Goal: Information Seeking & Learning: Learn about a topic

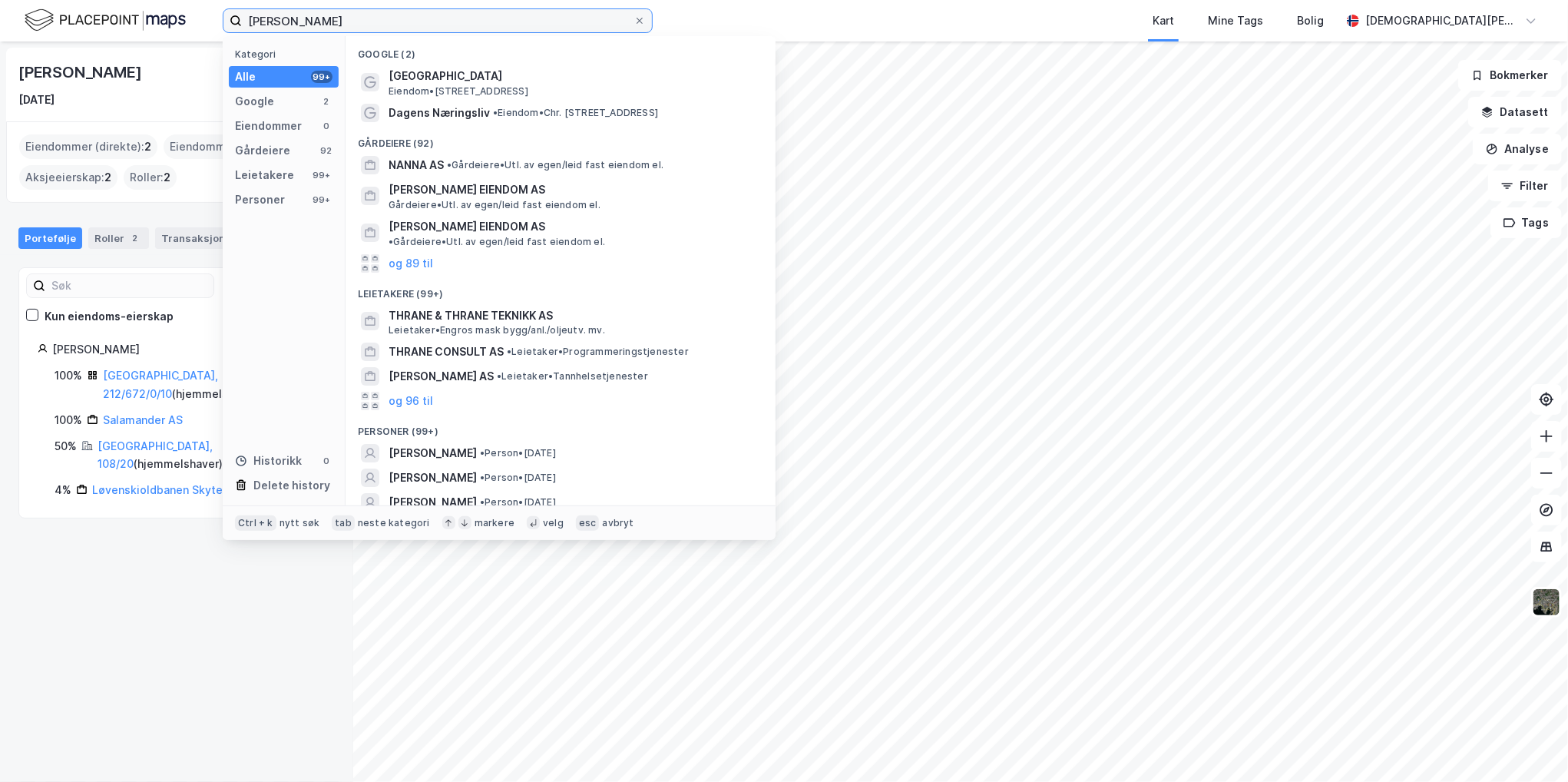
drag, startPoint x: 366, startPoint y: 21, endPoint x: 238, endPoint y: 12, distance: 128.3
click at [143, 9] on div "[PERSON_NAME] Kategori Alle 99+ Google 2 Eiendommer 0 Gårdeiere 92 Leietakere 9…" at bounding box center [784, 21] width 1568 height 41
paste input "[PERSON_NAME] vei 1"
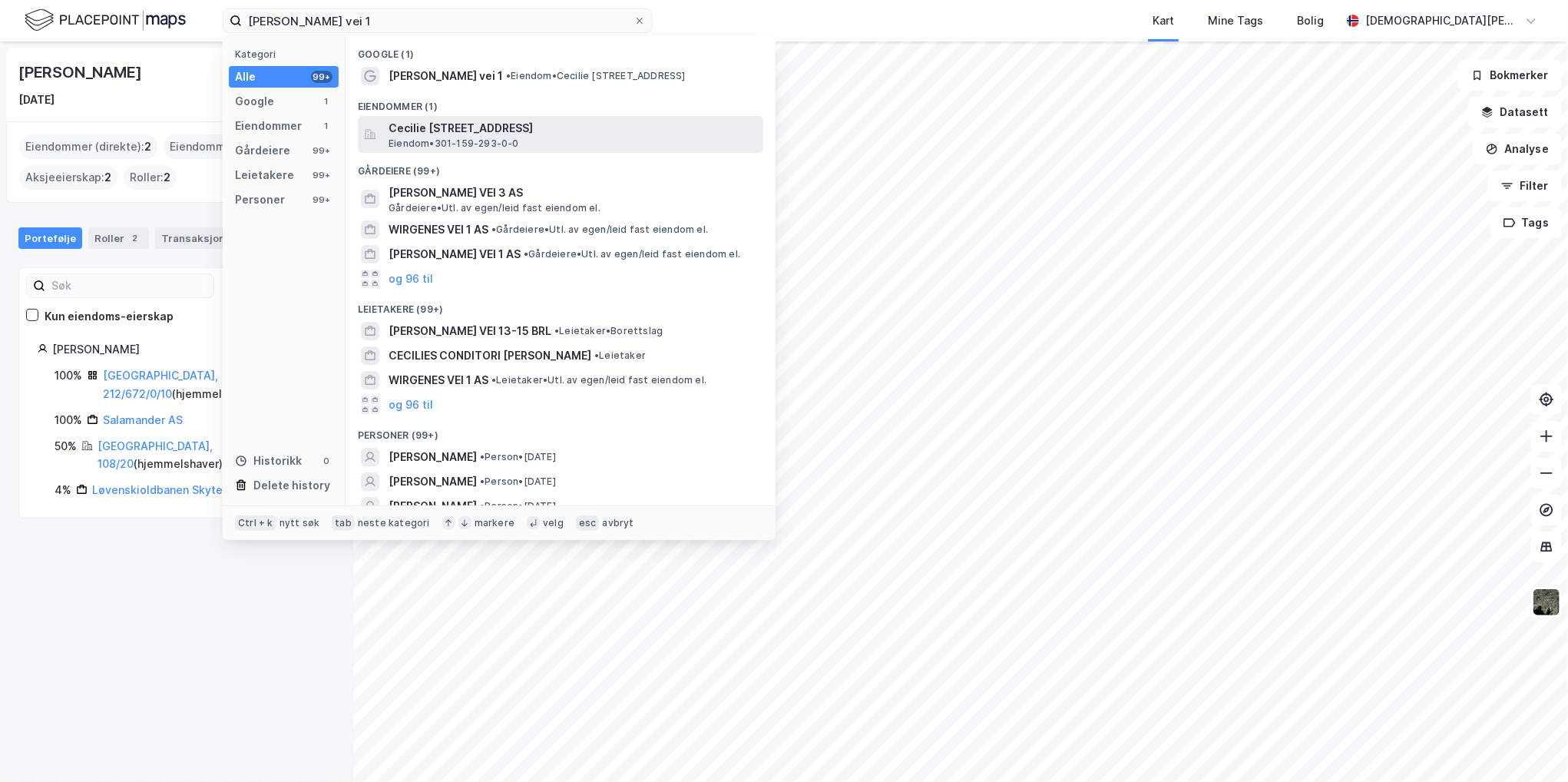
click at [460, 132] on span "Cecilie [STREET_ADDRESS]" at bounding box center [573, 128] width 368 height 18
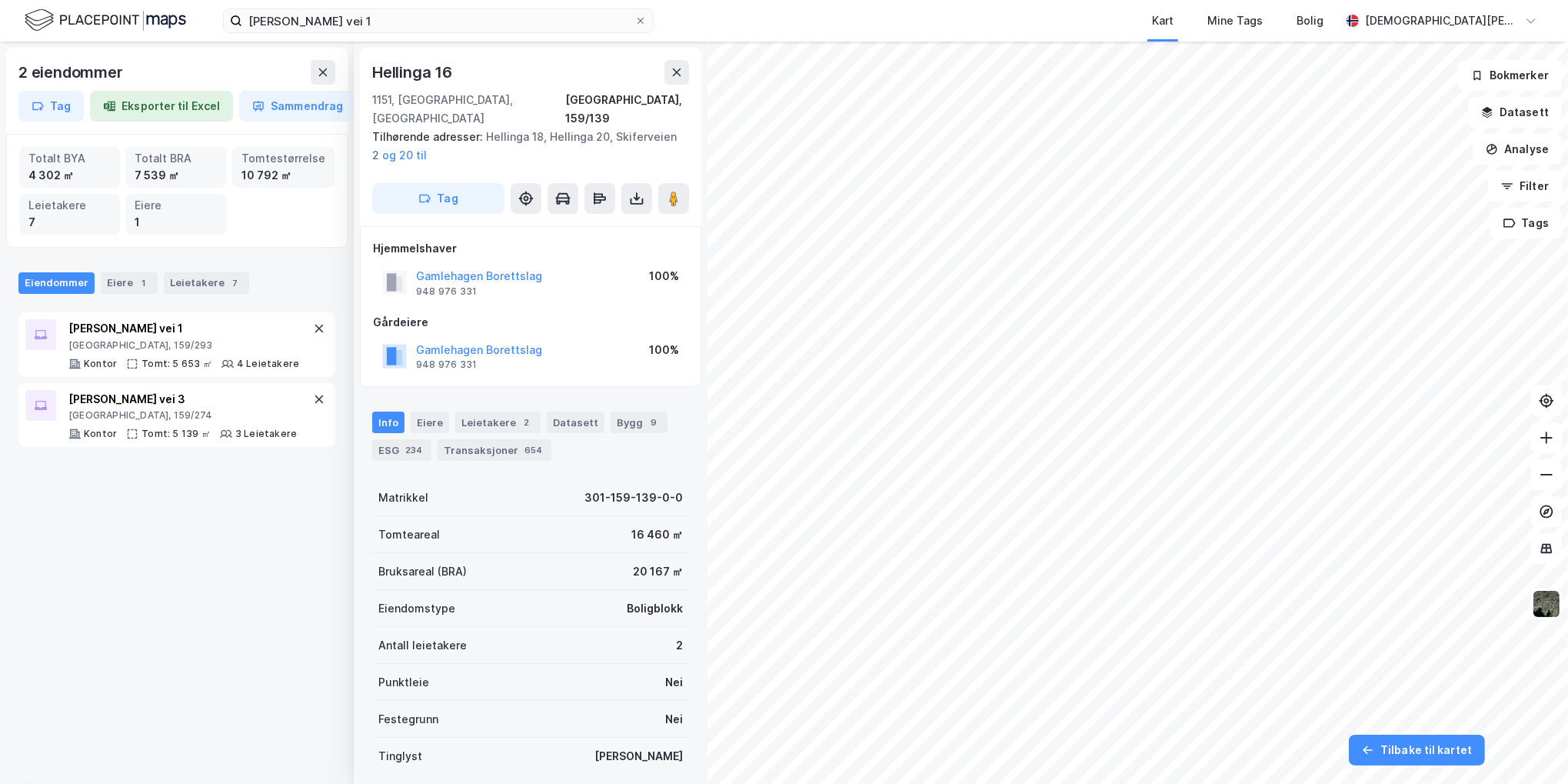
click at [1234, 782] on html "Cecilie Thoresens vei 1 Kart Mine Tags Bolig Christen Byhring 2 eiendommer Tag …" at bounding box center [784, 392] width 1568 height 784
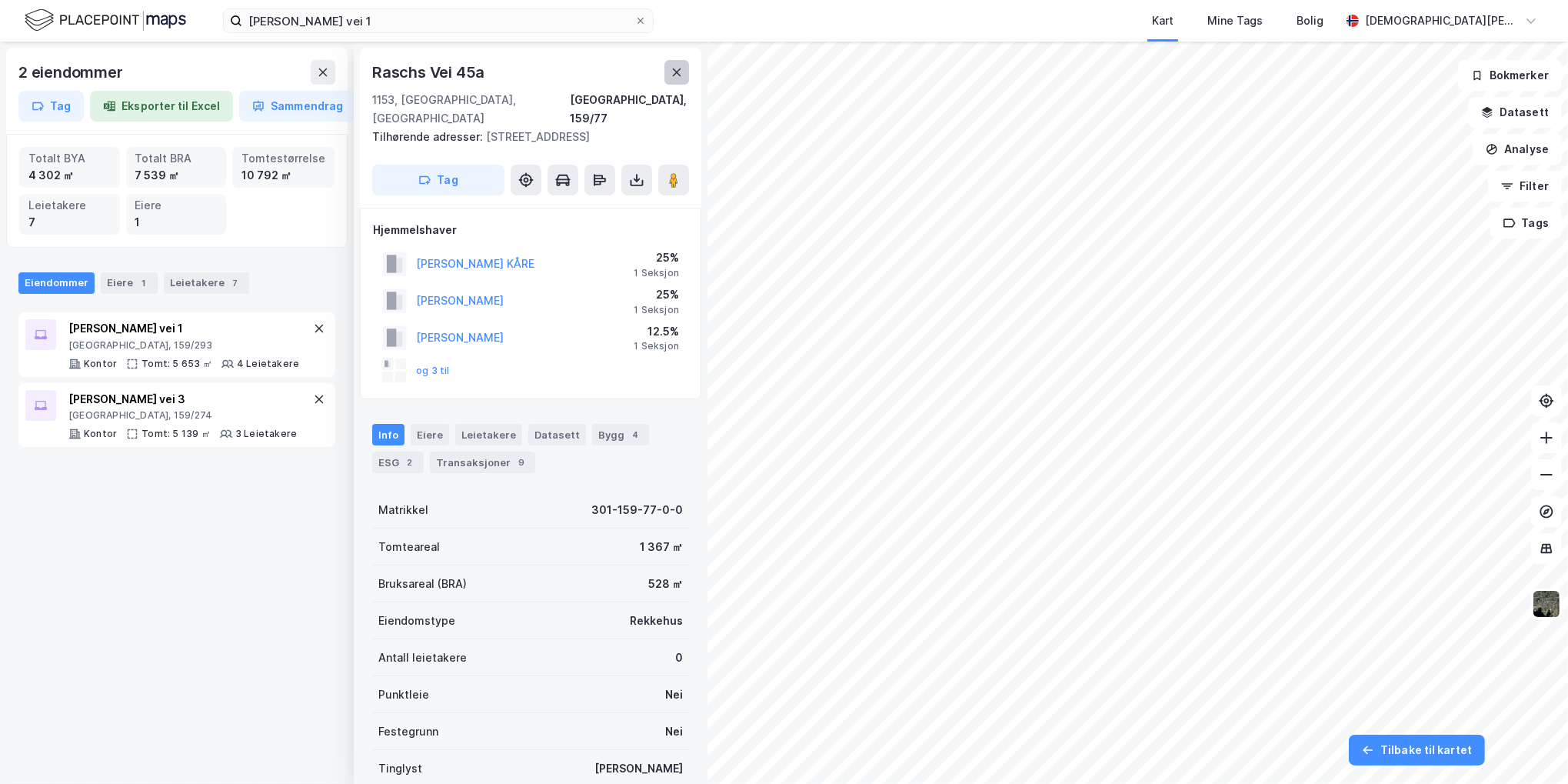
click at [674, 70] on icon at bounding box center [677, 72] width 9 height 8
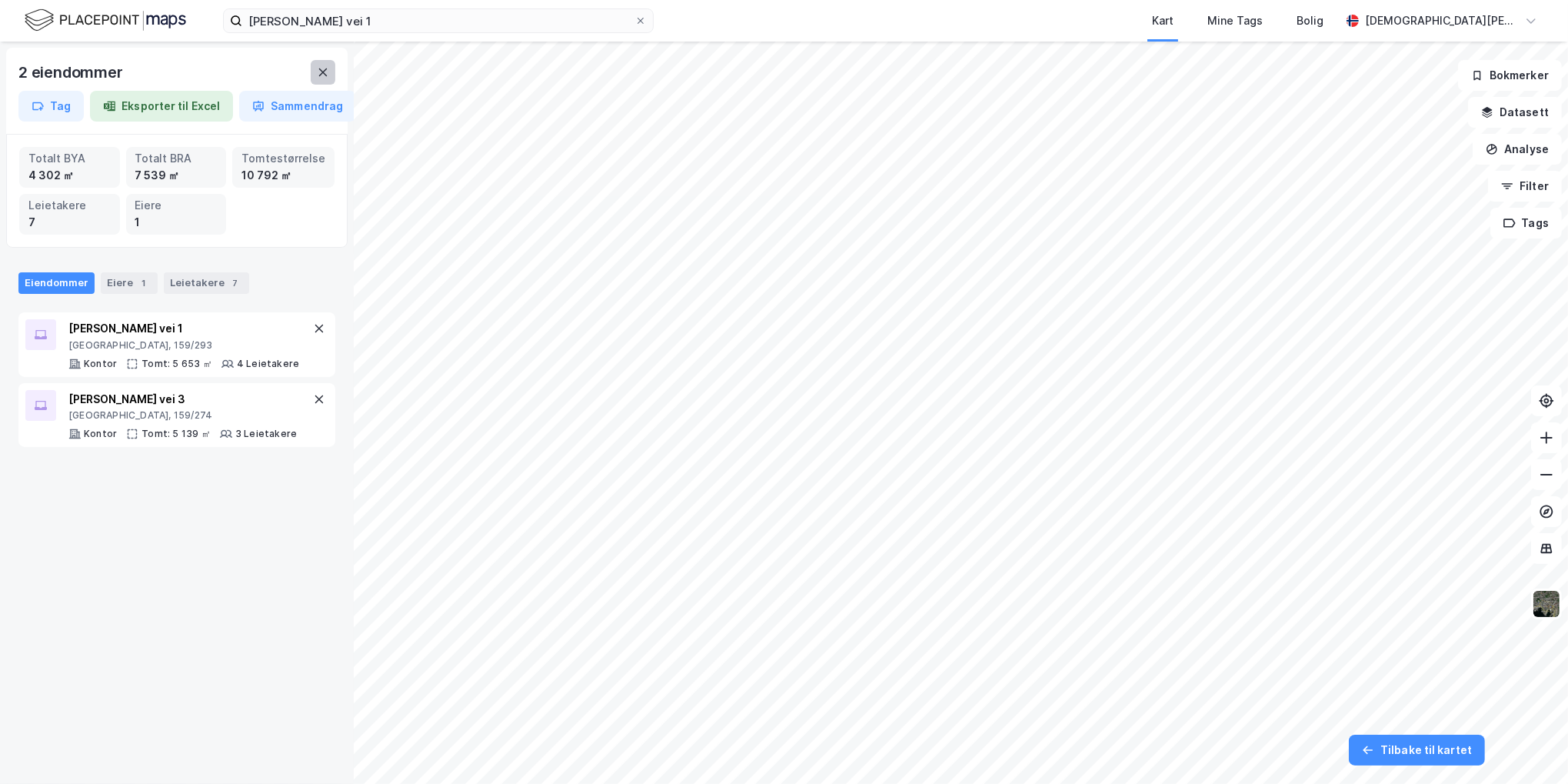
click at [313, 64] on button at bounding box center [323, 72] width 25 height 25
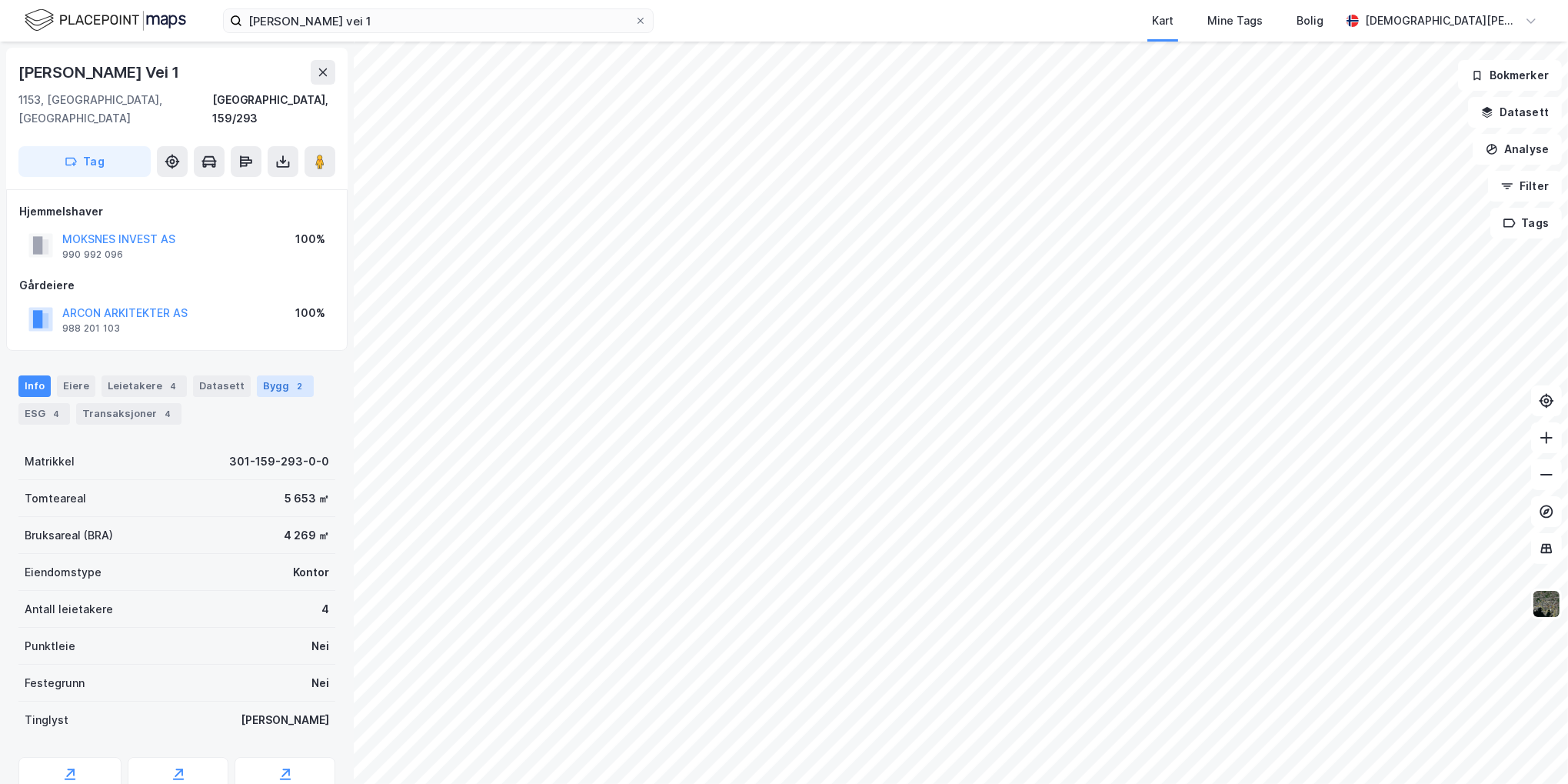
click at [264, 375] on div "Bygg 2" at bounding box center [286, 386] width 57 height 21
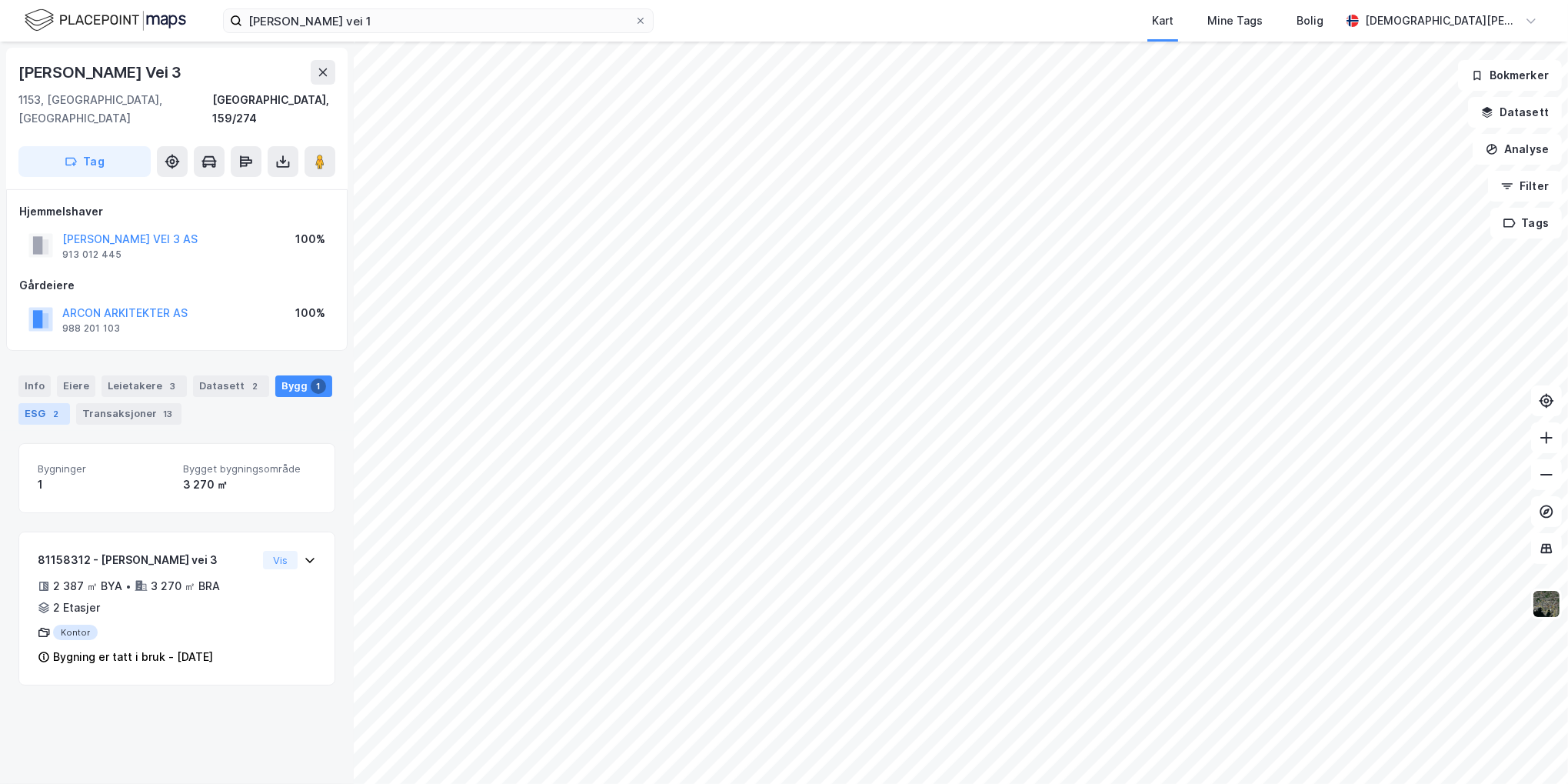
click at [40, 403] on div "ESG 2" at bounding box center [44, 413] width 51 height 21
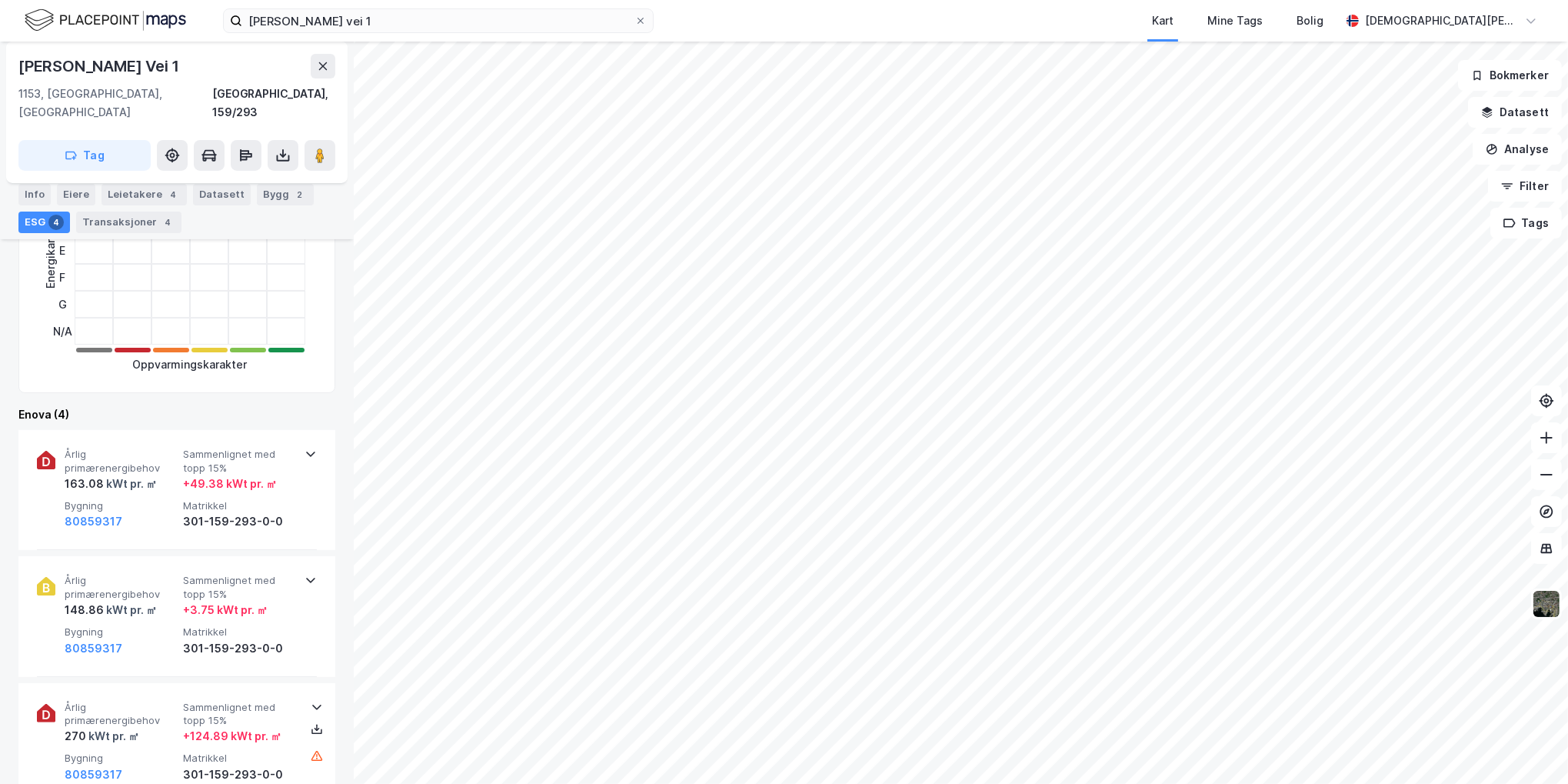
scroll to position [864, 0]
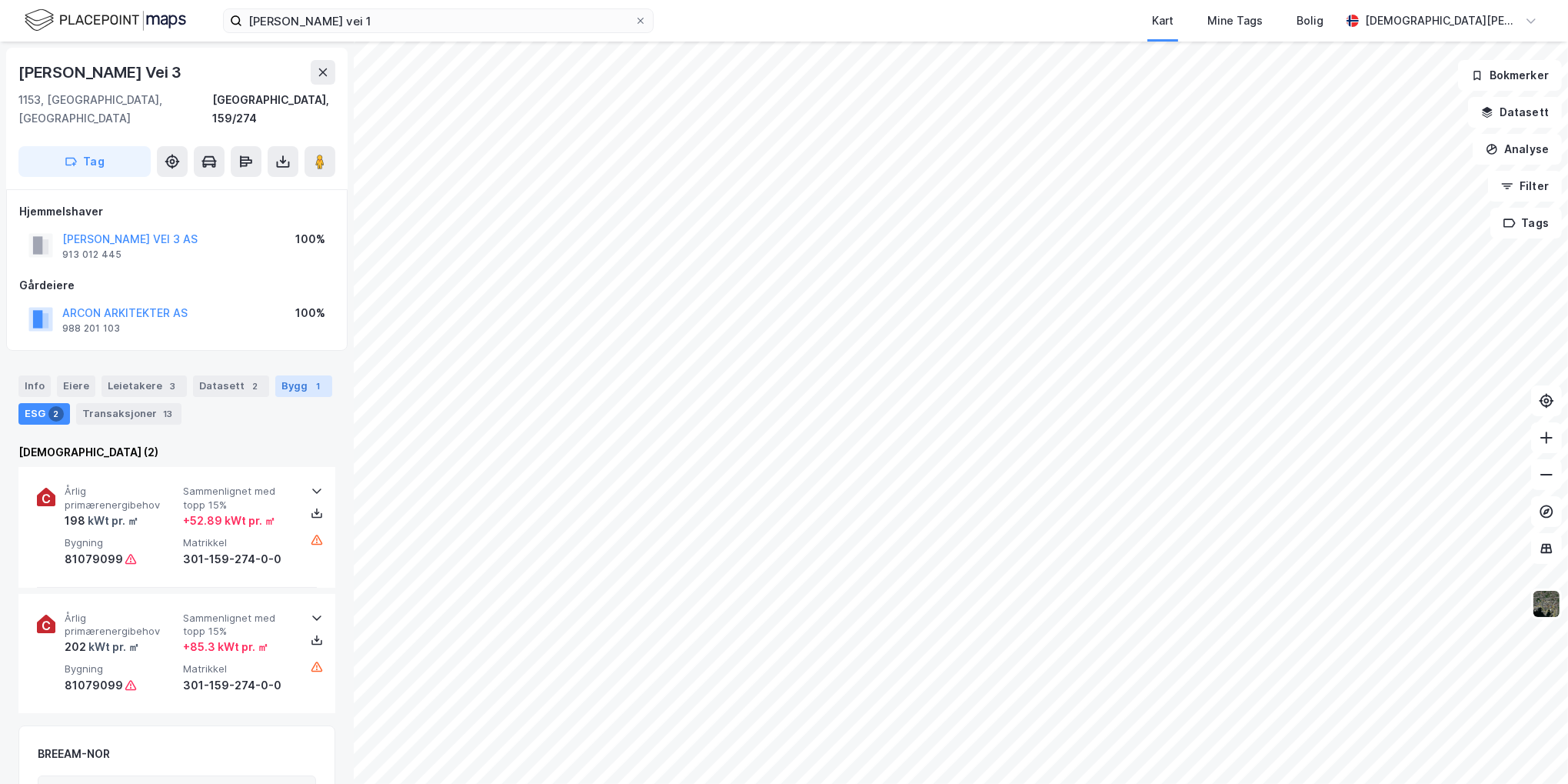
click at [286, 375] on div "Bygg 1" at bounding box center [304, 386] width 57 height 21
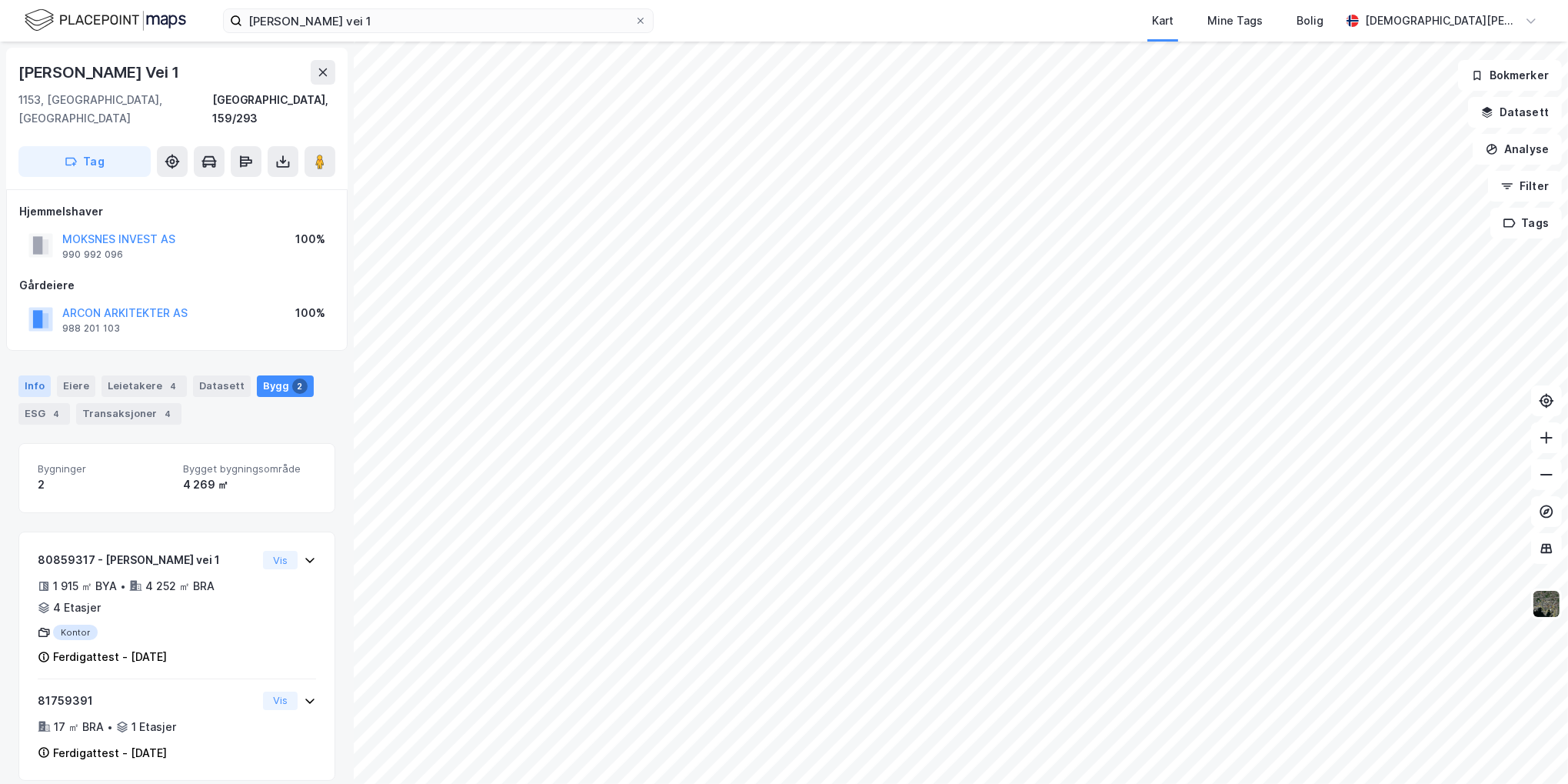
click at [40, 375] on div "Info" at bounding box center [34, 386] width 32 height 21
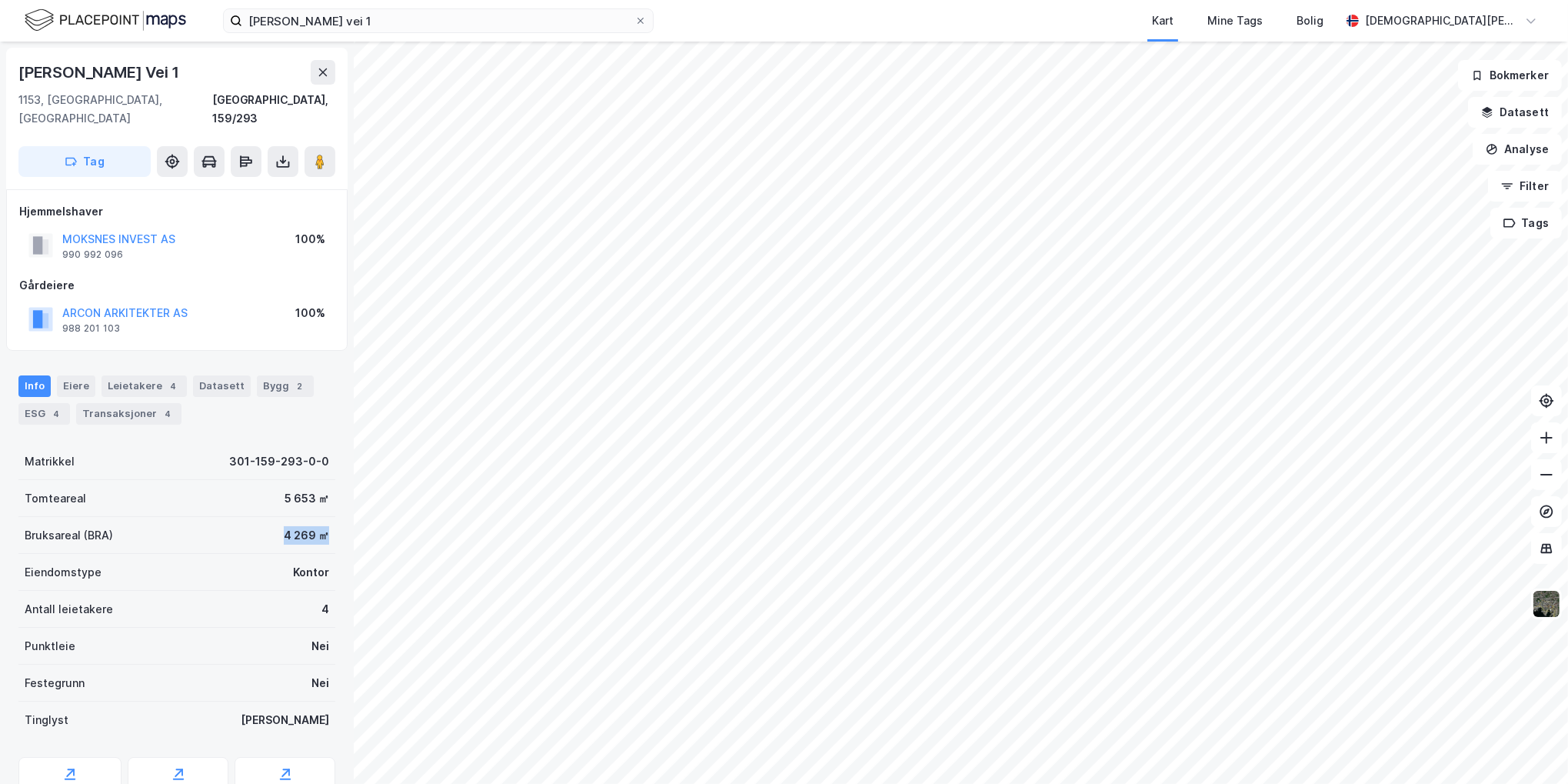
drag, startPoint x: 266, startPoint y: 514, endPoint x: 323, endPoint y: 514, distance: 57.0
click at [323, 514] on div "Cecilie Thoresens Vei 1 1153, Oslo, Oslo Oslo, 159/293 Tag Hjemmelshaver MOKSNE…" at bounding box center [177, 413] width 354 height 743
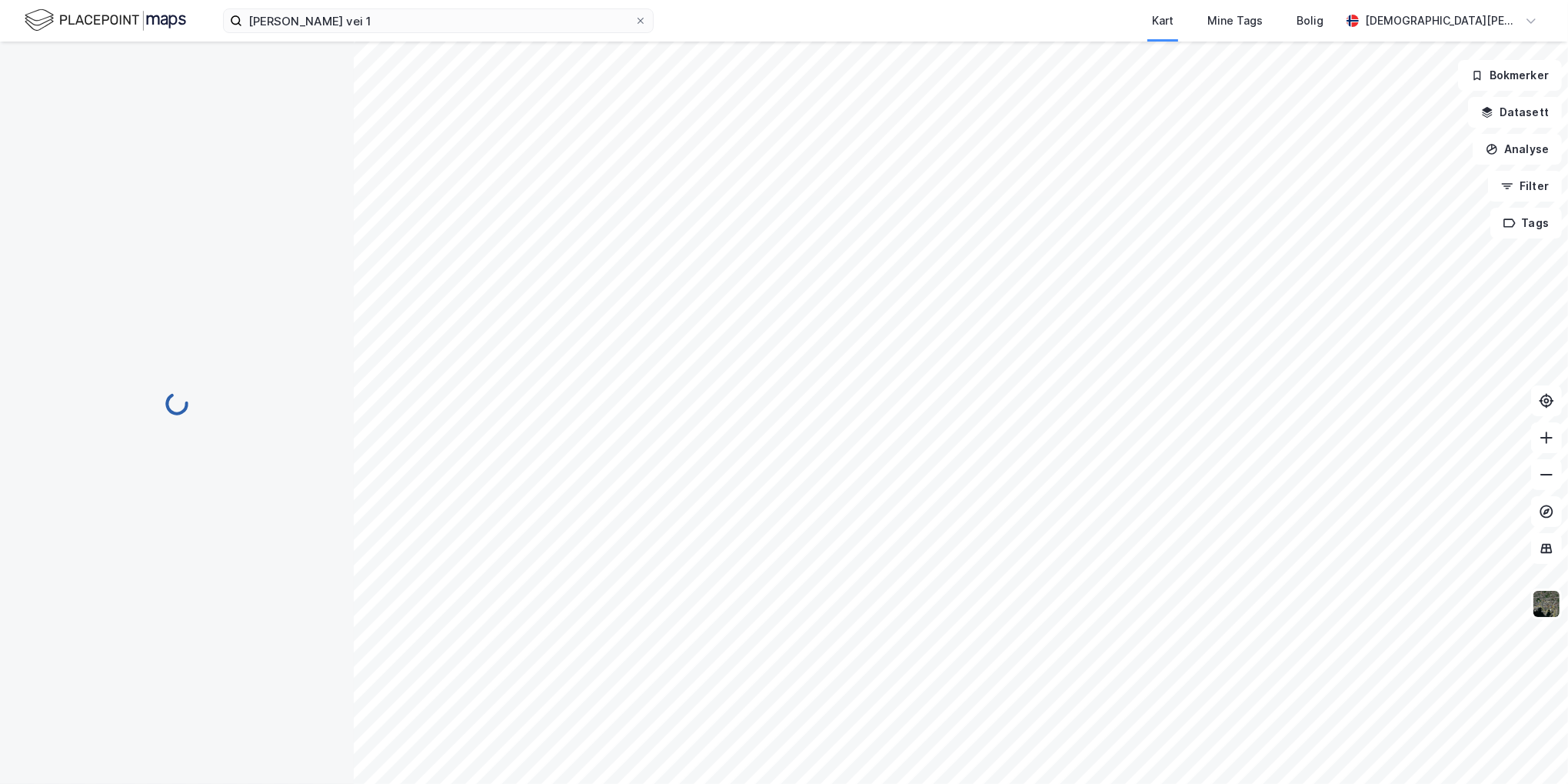
scroll to position [1, 0]
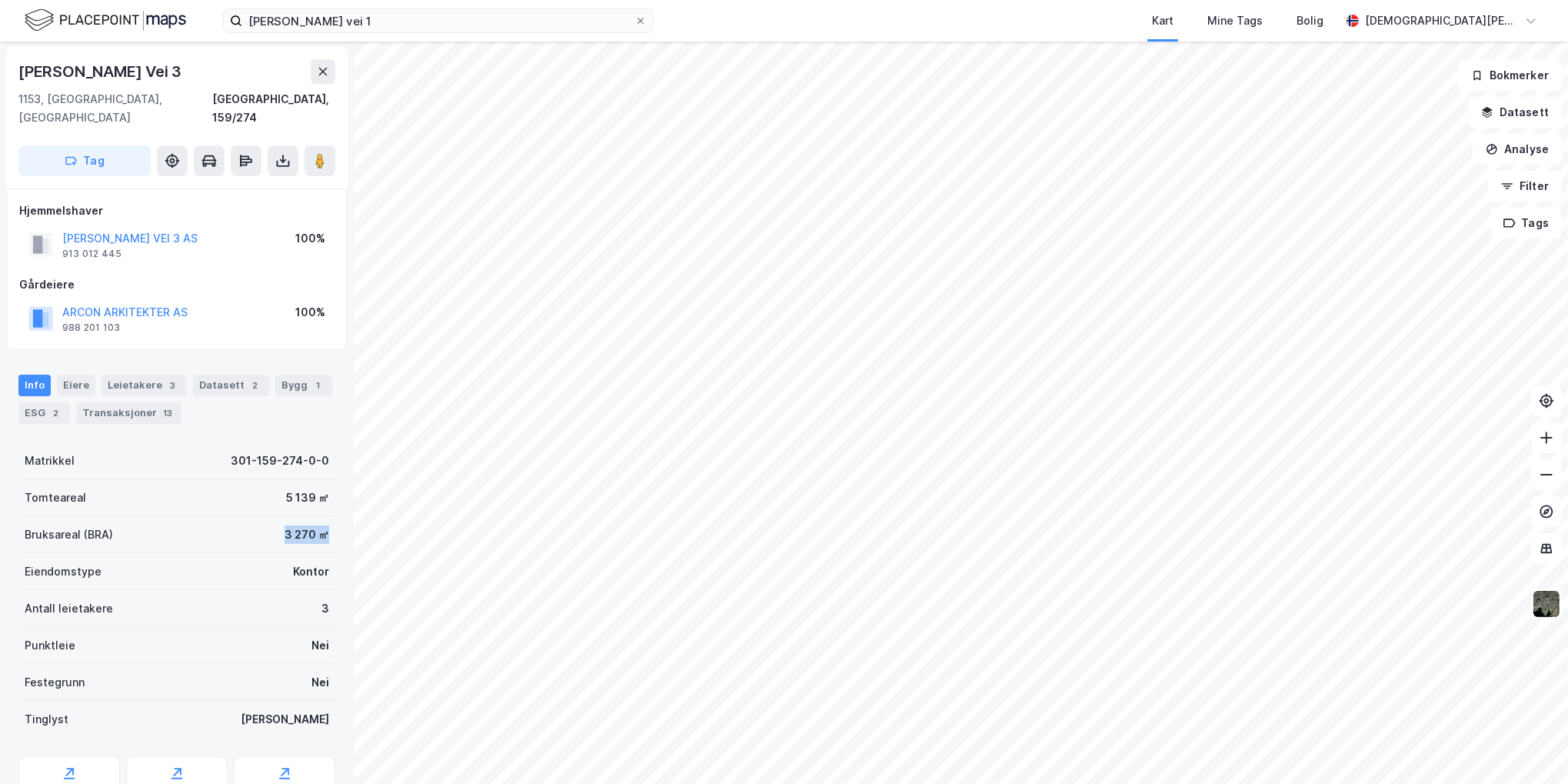
drag, startPoint x: 271, startPoint y: 513, endPoint x: 334, endPoint y: 513, distance: 63.0
click at [334, 513] on div "Cecilie Thoresens Vei 3 1153, Oslo, Oslo Oslo, 159/274 Tag Hjemmelshaver CECILI…" at bounding box center [177, 413] width 354 height 743
drag, startPoint x: 334, startPoint y: 513, endPoint x: 278, endPoint y: 514, distance: 56.0
click at [270, 516] on div "Bruksareal (BRA) 3 270 ㎡" at bounding box center [177, 535] width 317 height 37
click at [272, 516] on div "Bruksareal (BRA) 3 270 ㎡" at bounding box center [177, 535] width 317 height 37
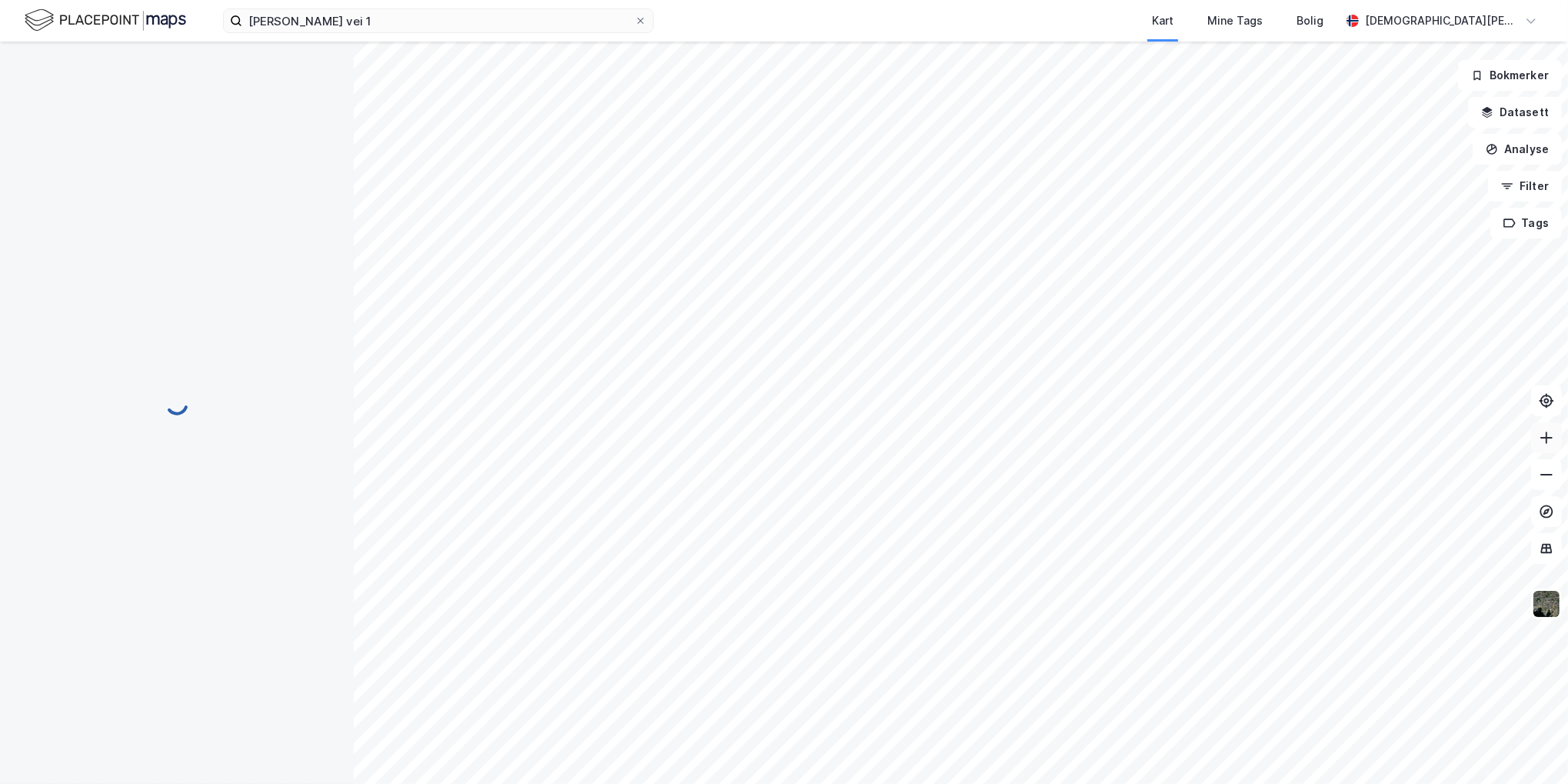
scroll to position [1, 0]
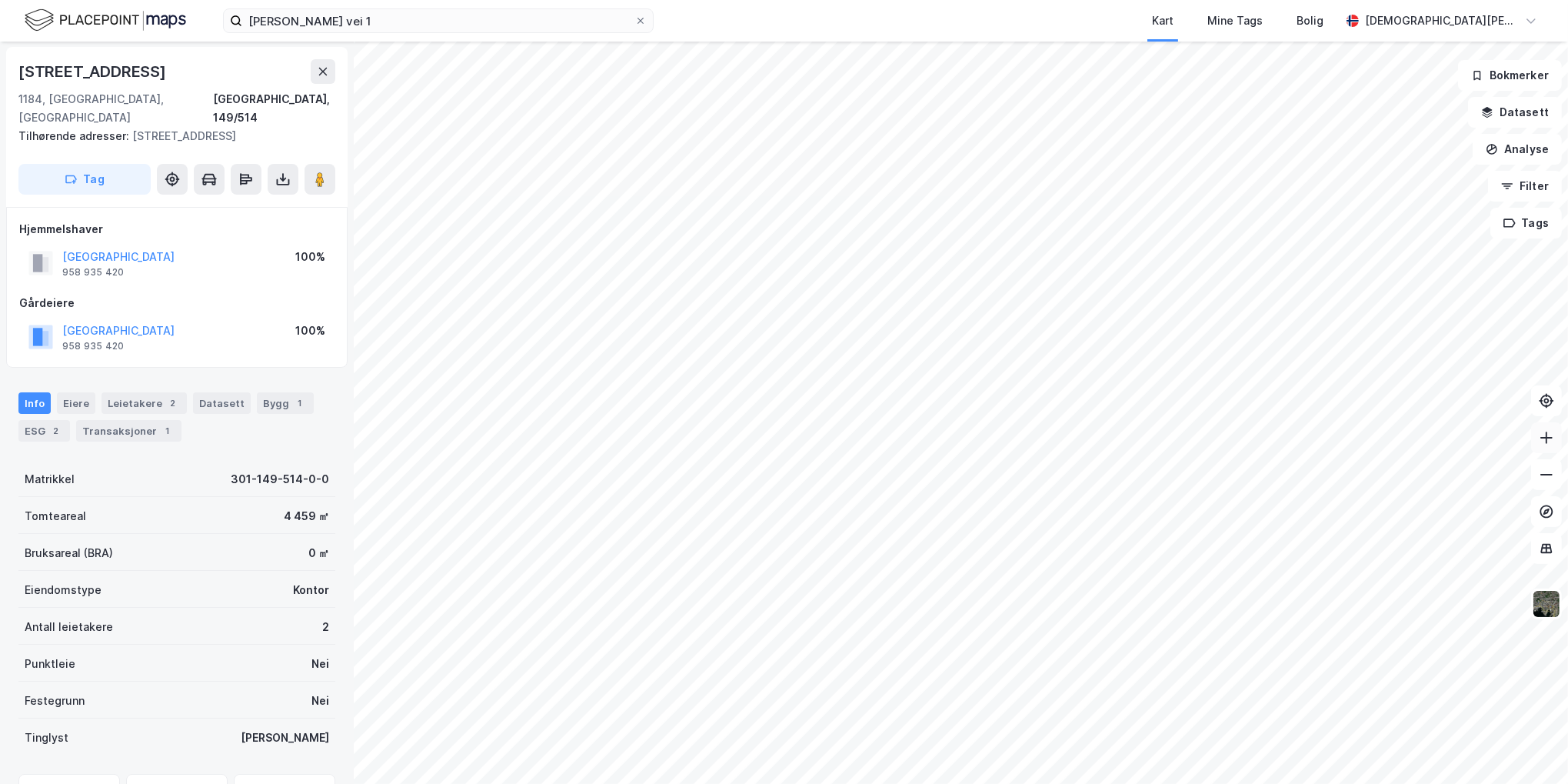
scroll to position [1, 0]
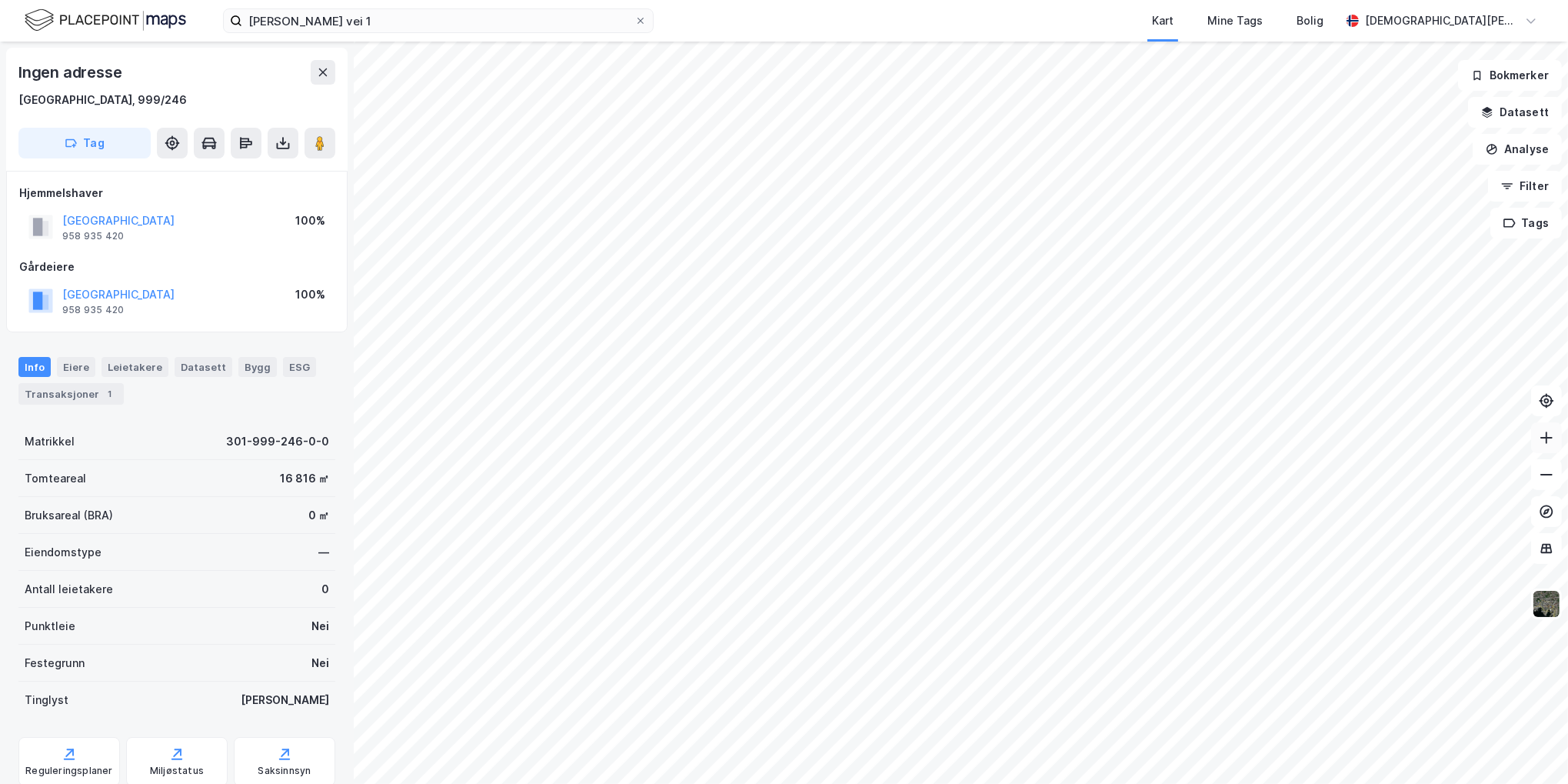
scroll to position [1, 0]
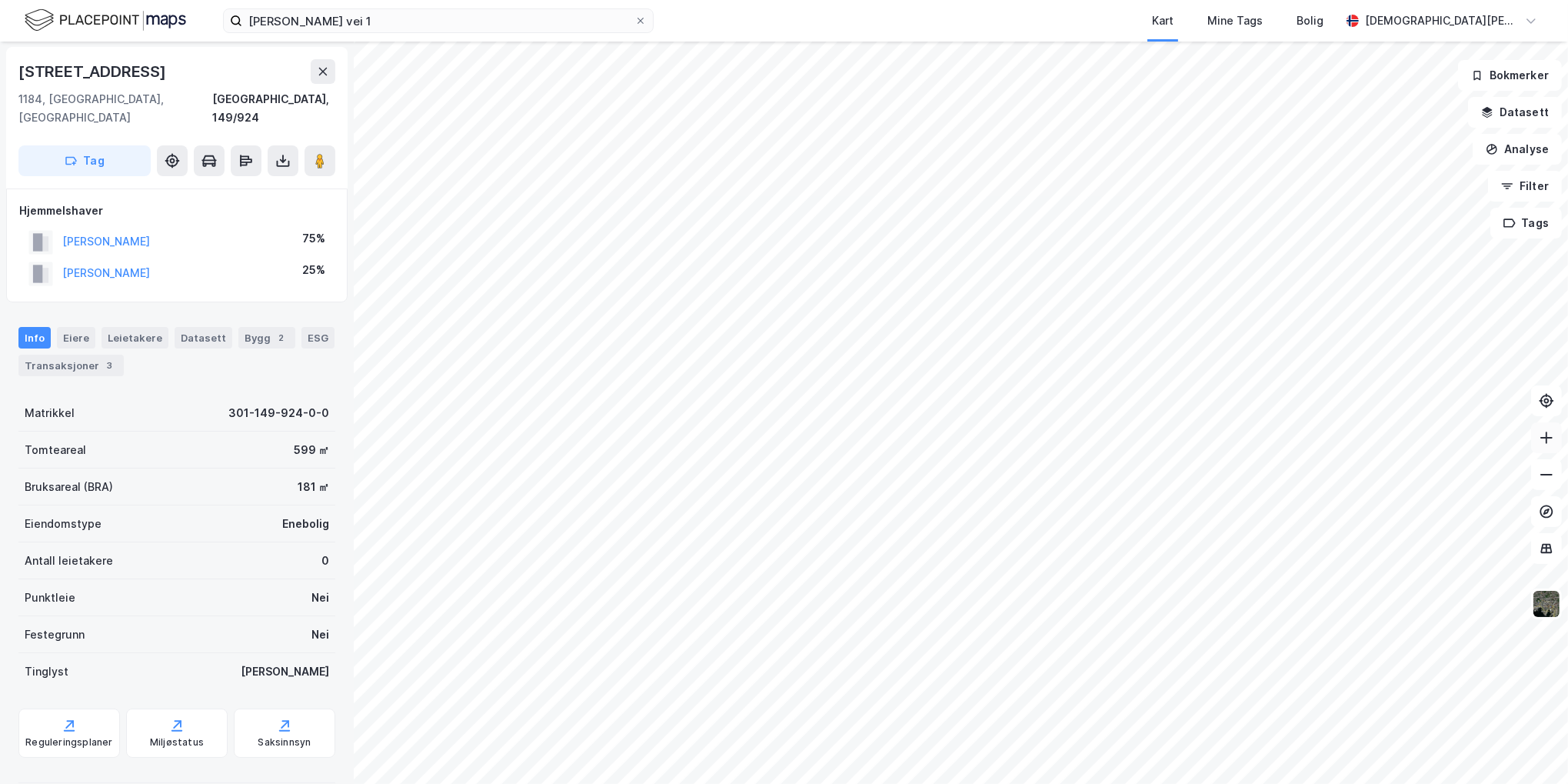
scroll to position [1, 0]
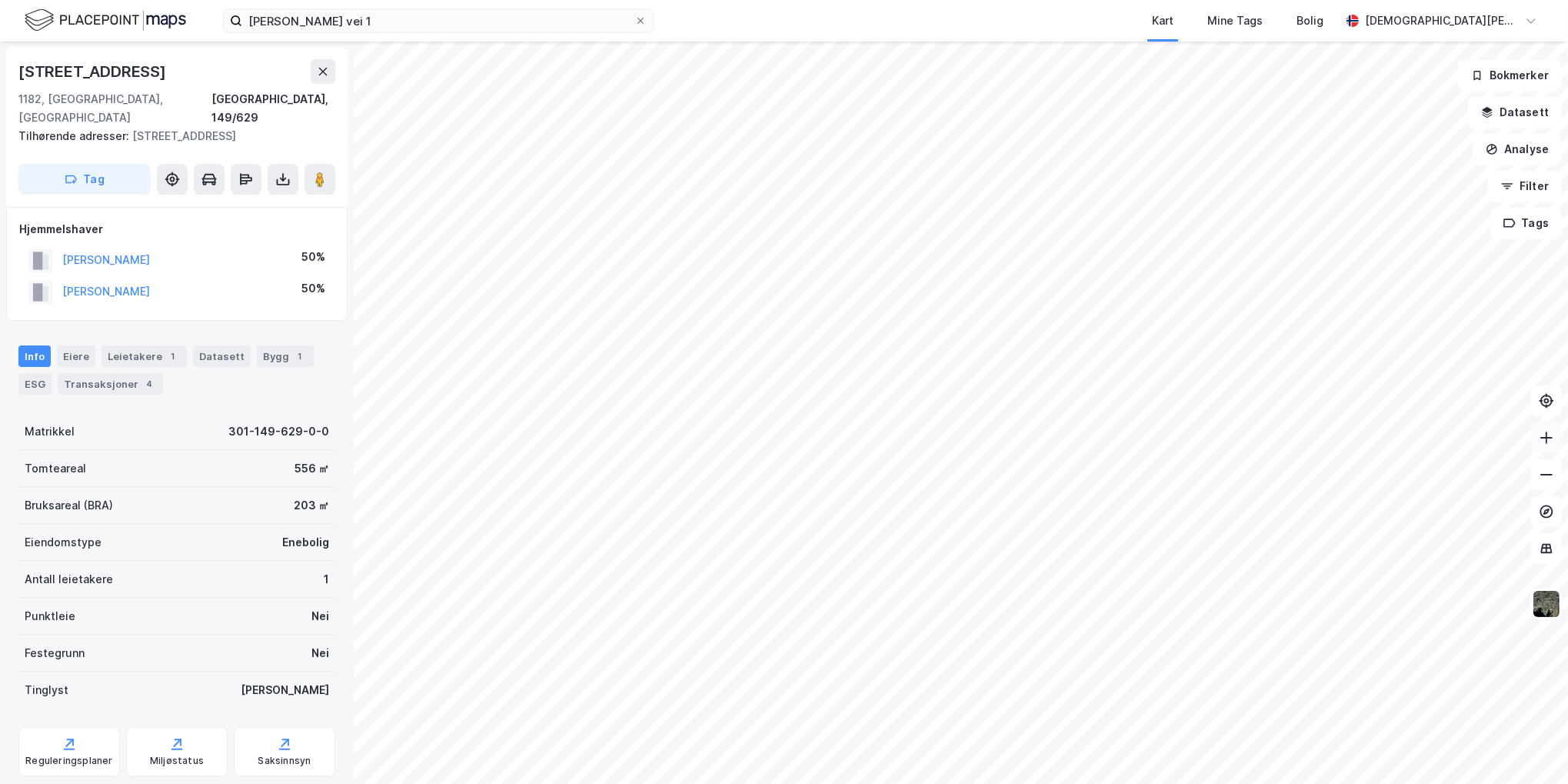
scroll to position [1, 0]
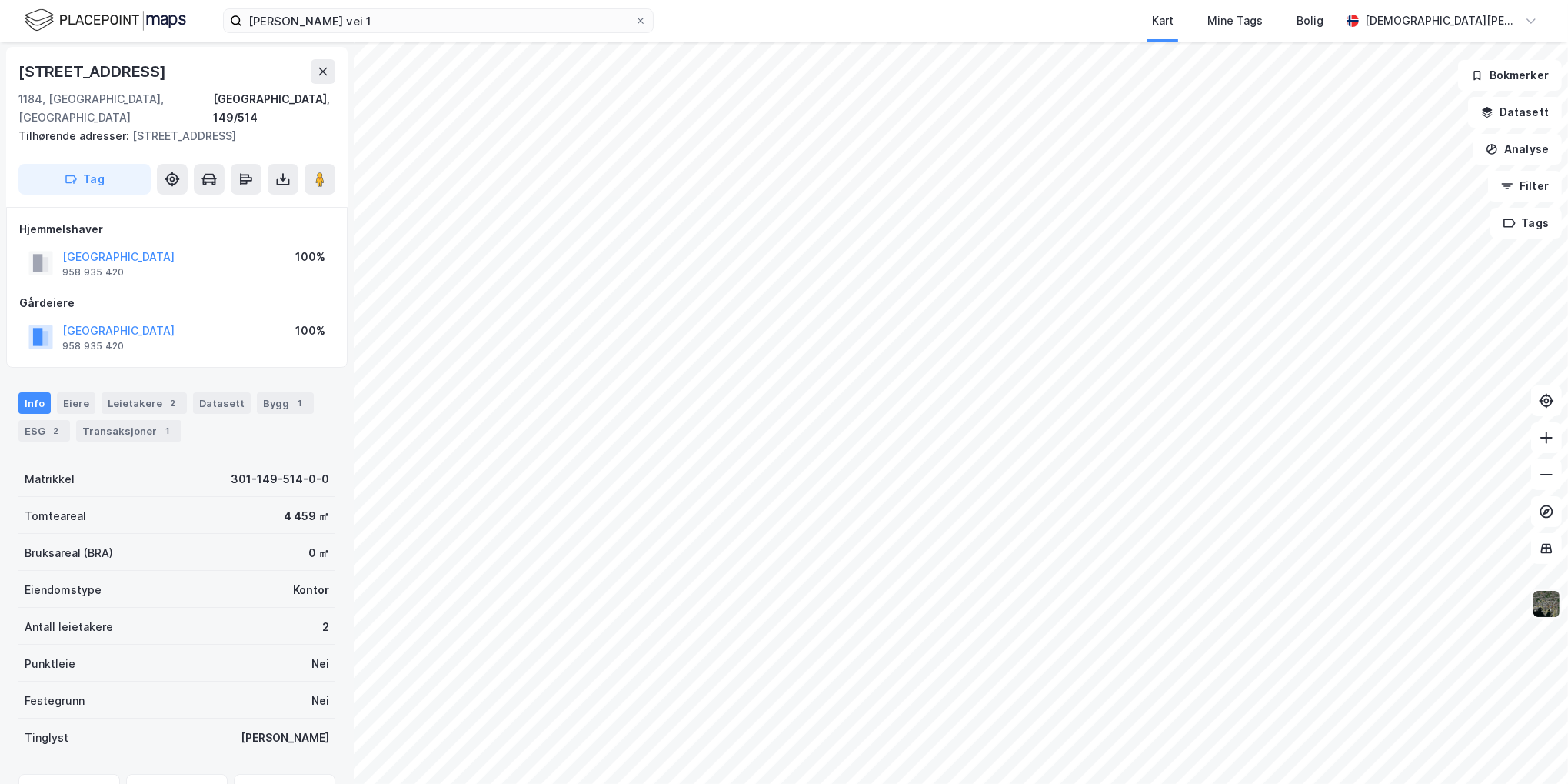
click at [1541, 596] on img at bounding box center [1546, 603] width 29 height 29
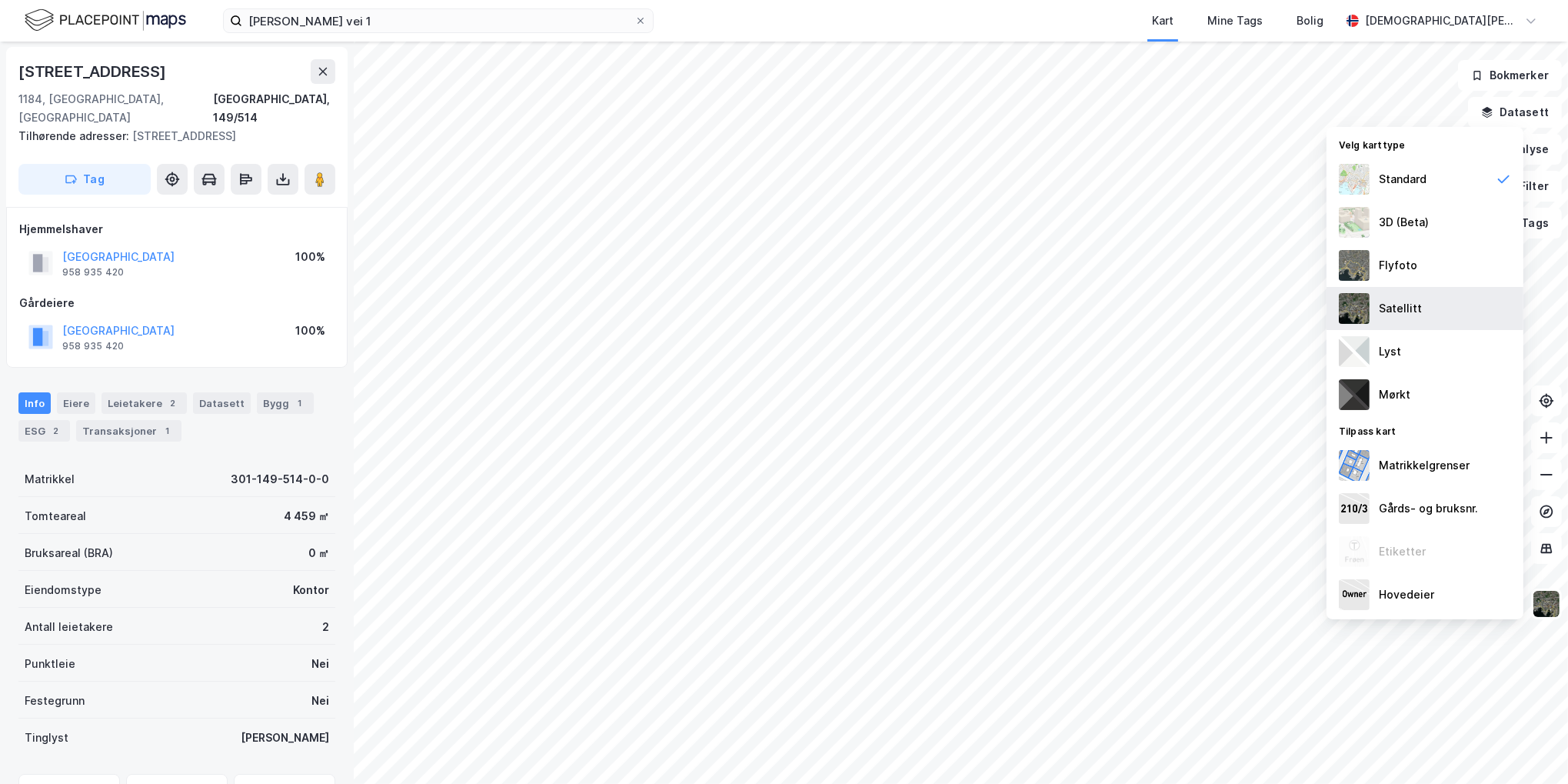
click at [1441, 301] on div "Satellitt" at bounding box center [1425, 308] width 197 height 43
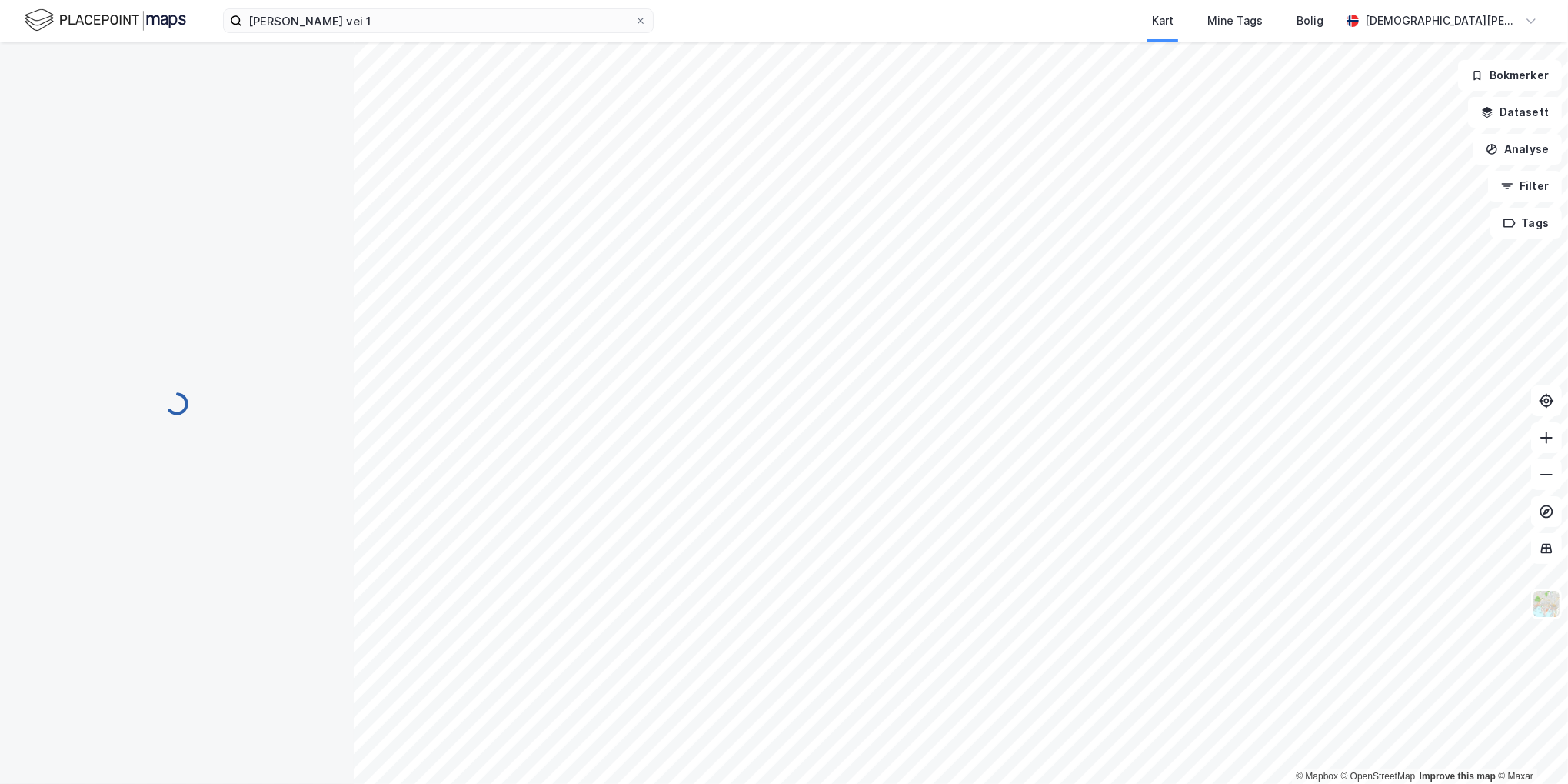
scroll to position [1, 0]
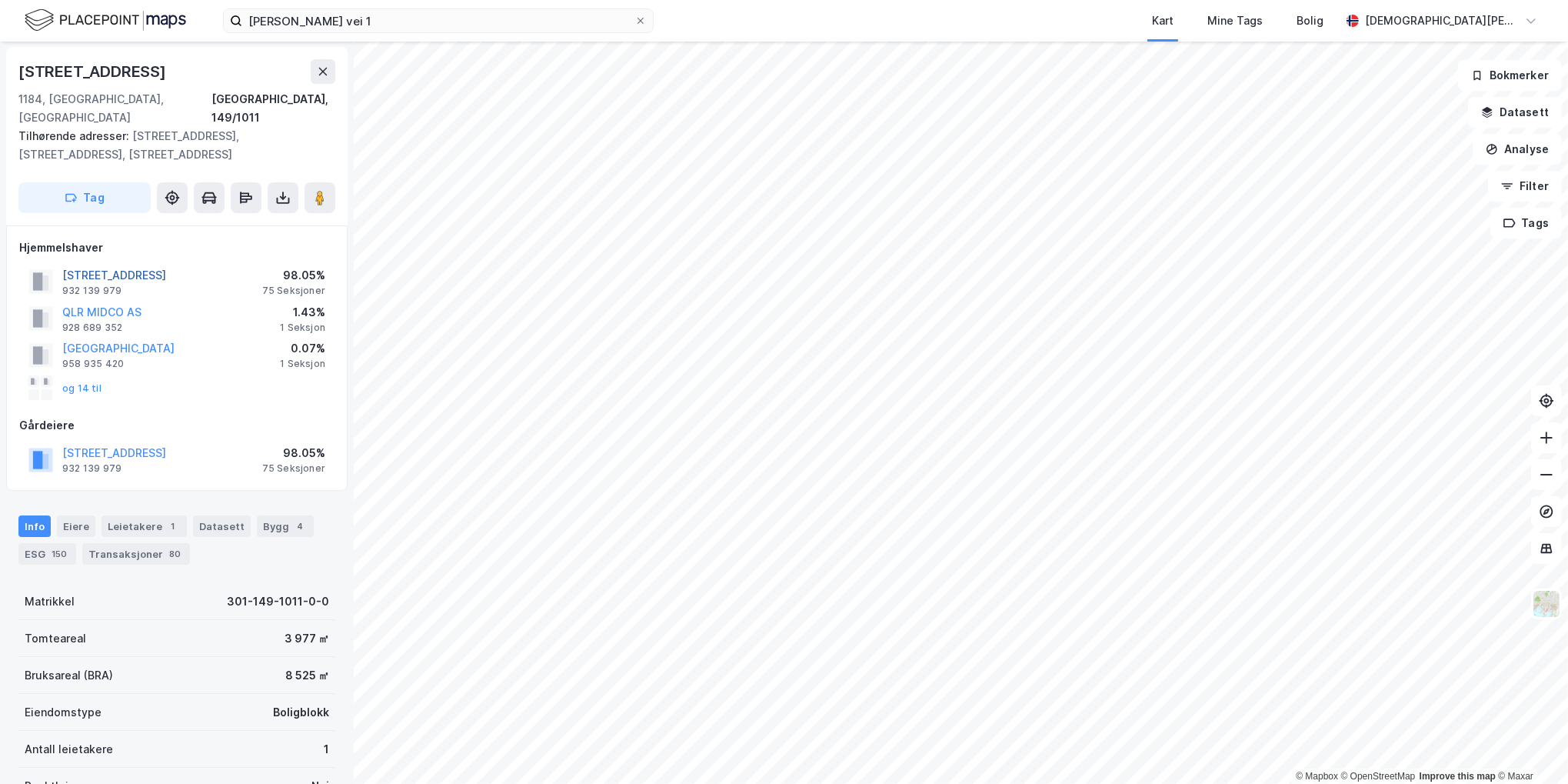
click at [0, 0] on button "SANDSTUVEIEN 56 BRL" at bounding box center [0, 0] width 0 height 0
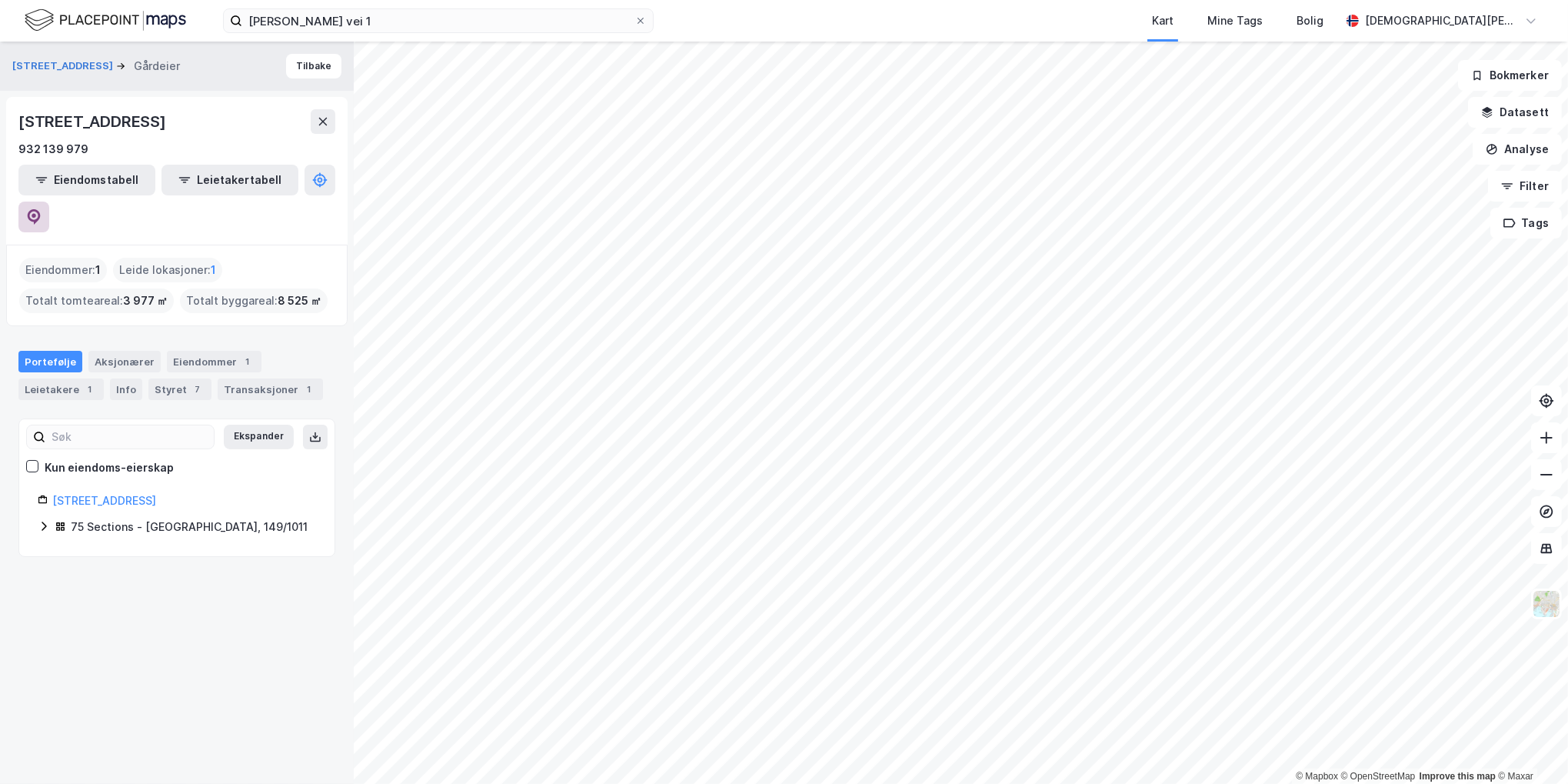
click at [41, 209] on icon at bounding box center [33, 216] width 15 height 15
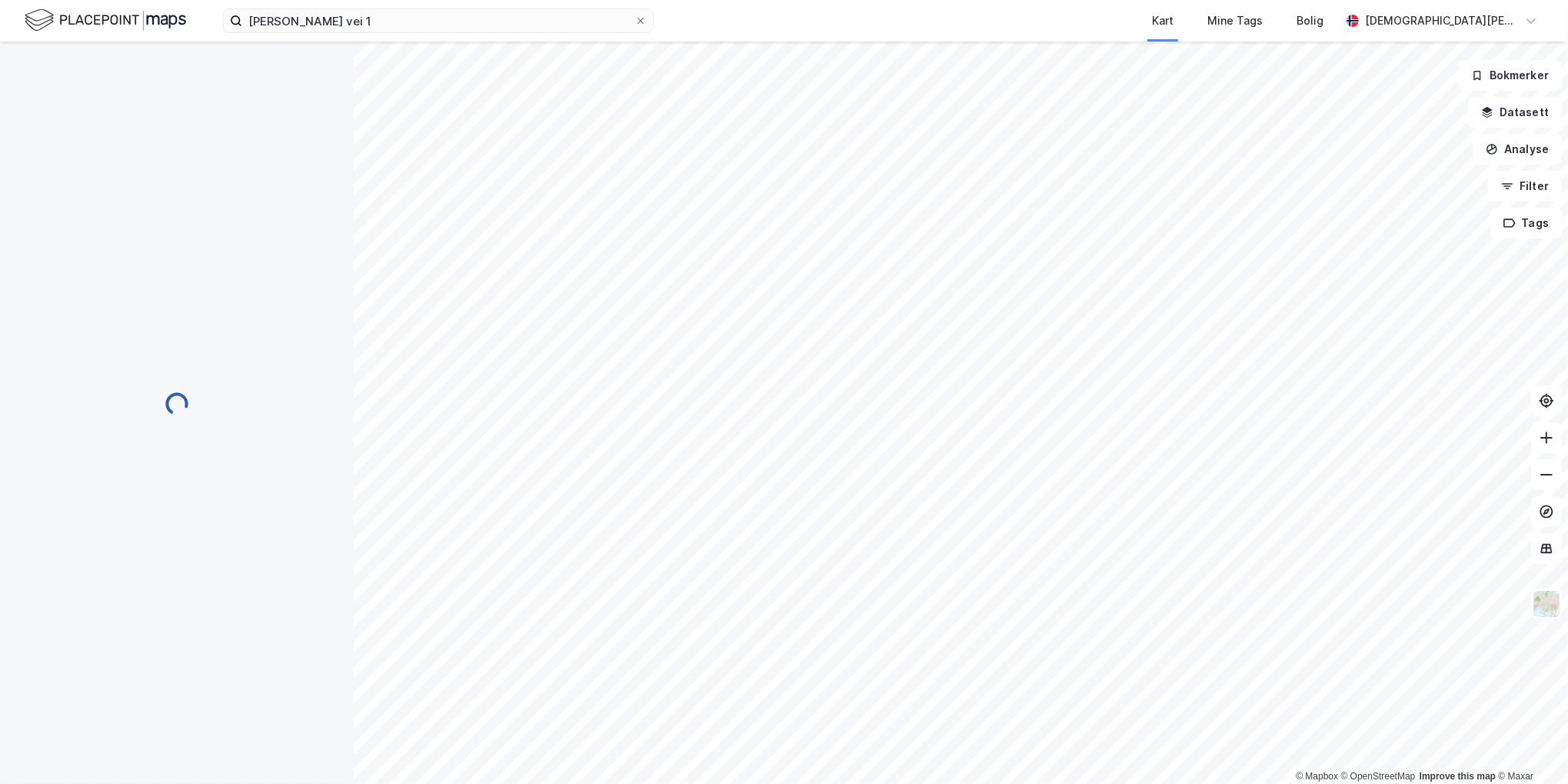
scroll to position [1, 0]
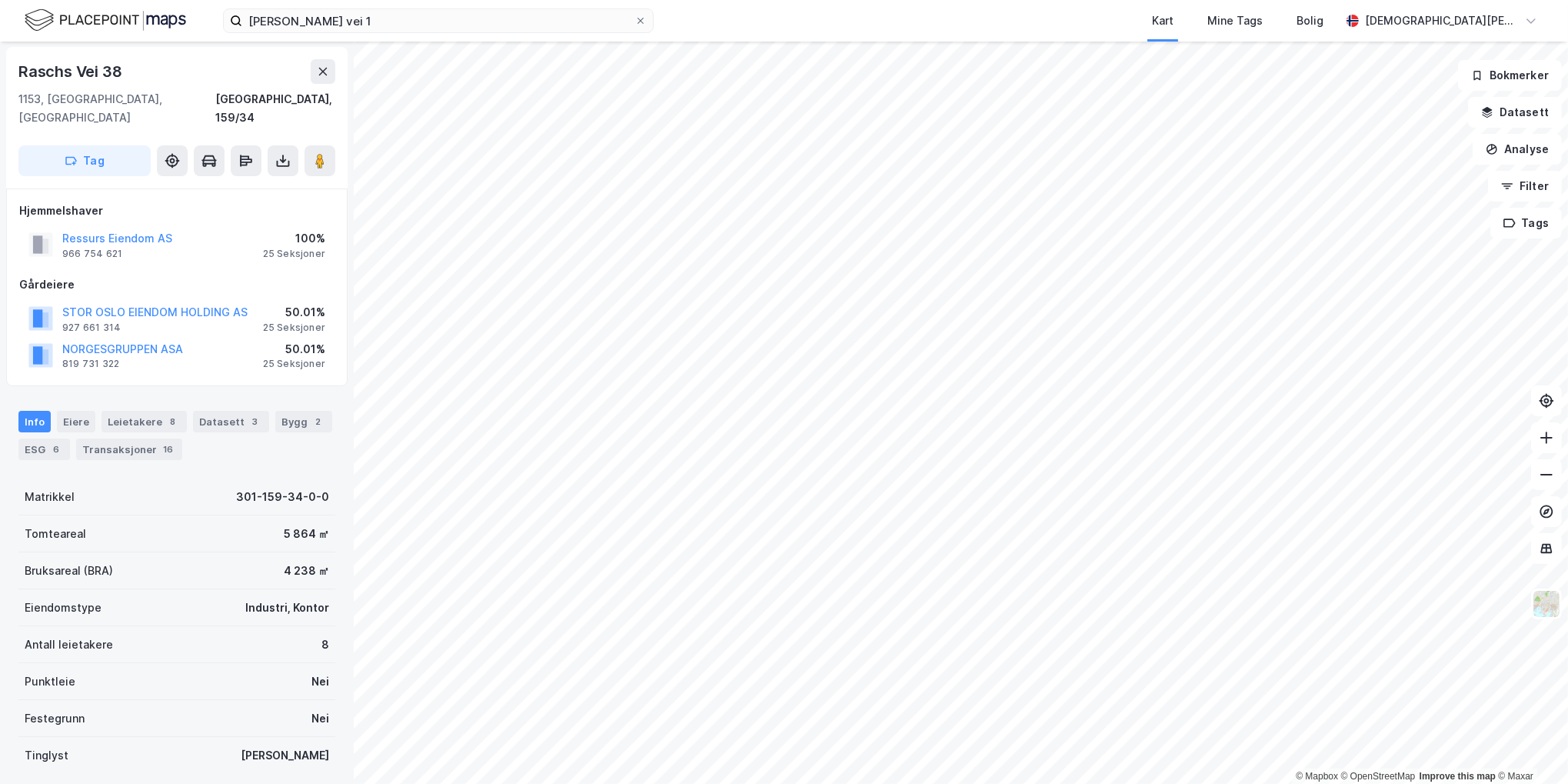
scroll to position [1, 0]
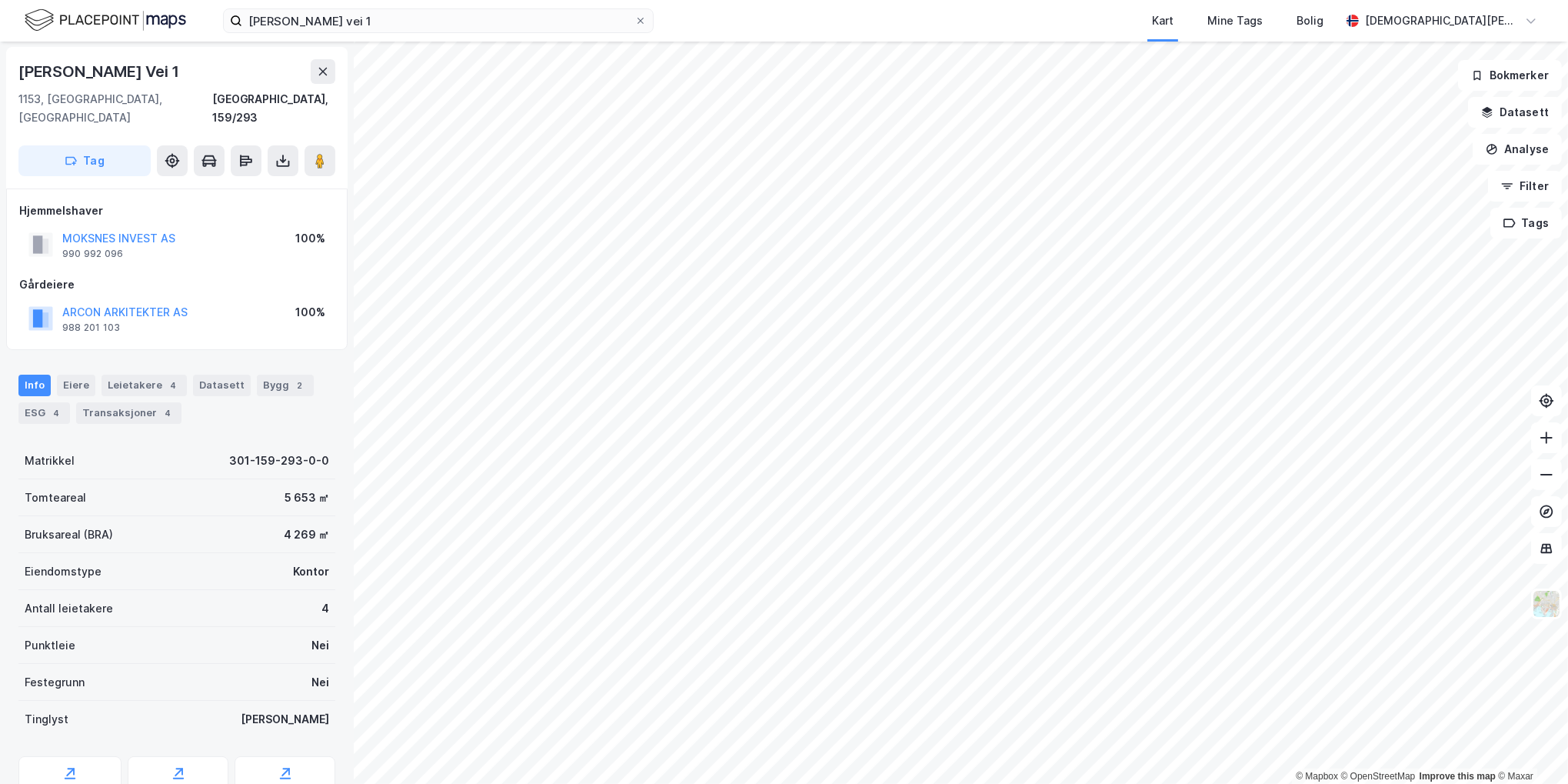
scroll to position [1, 0]
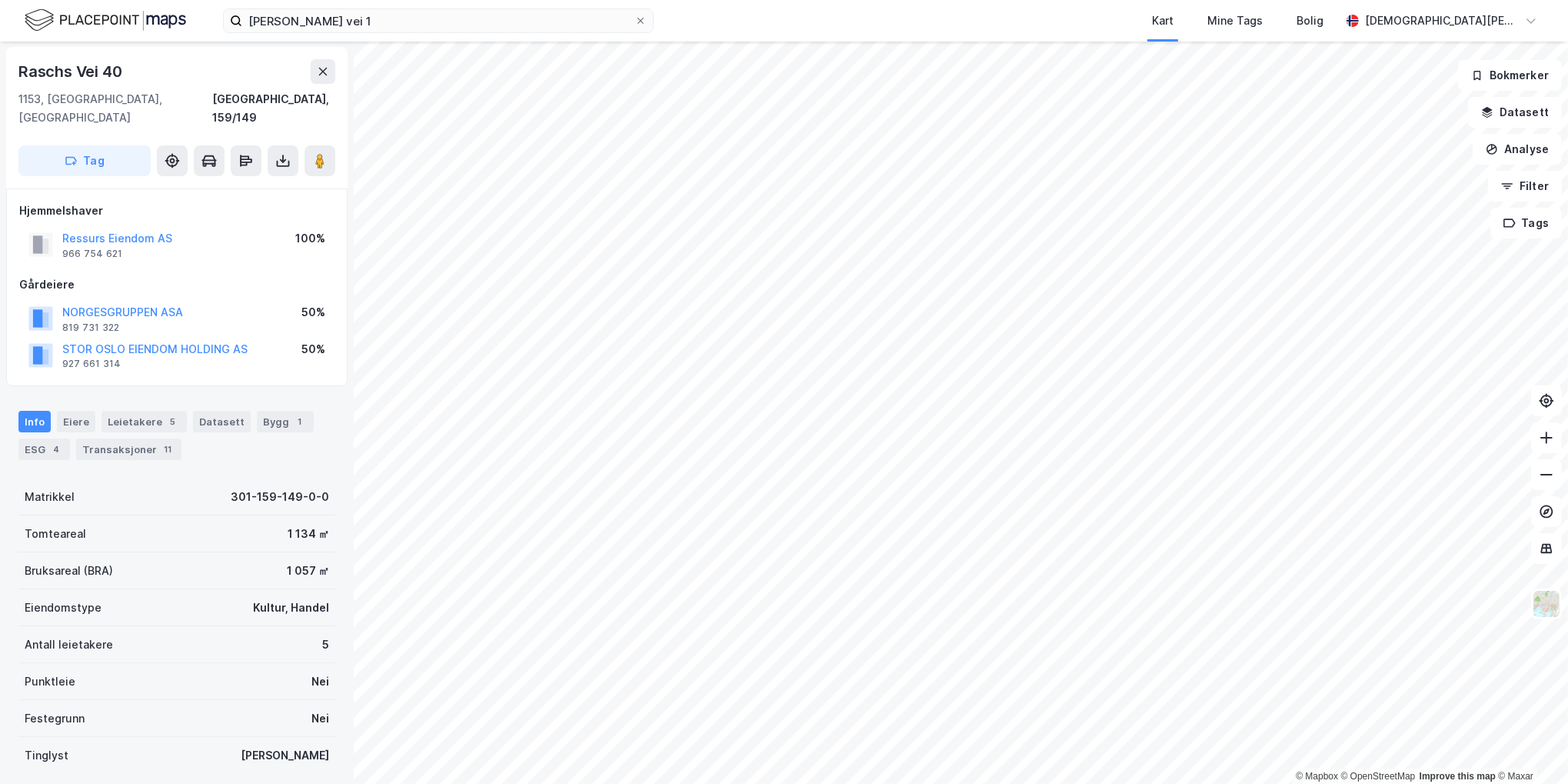
scroll to position [1, 0]
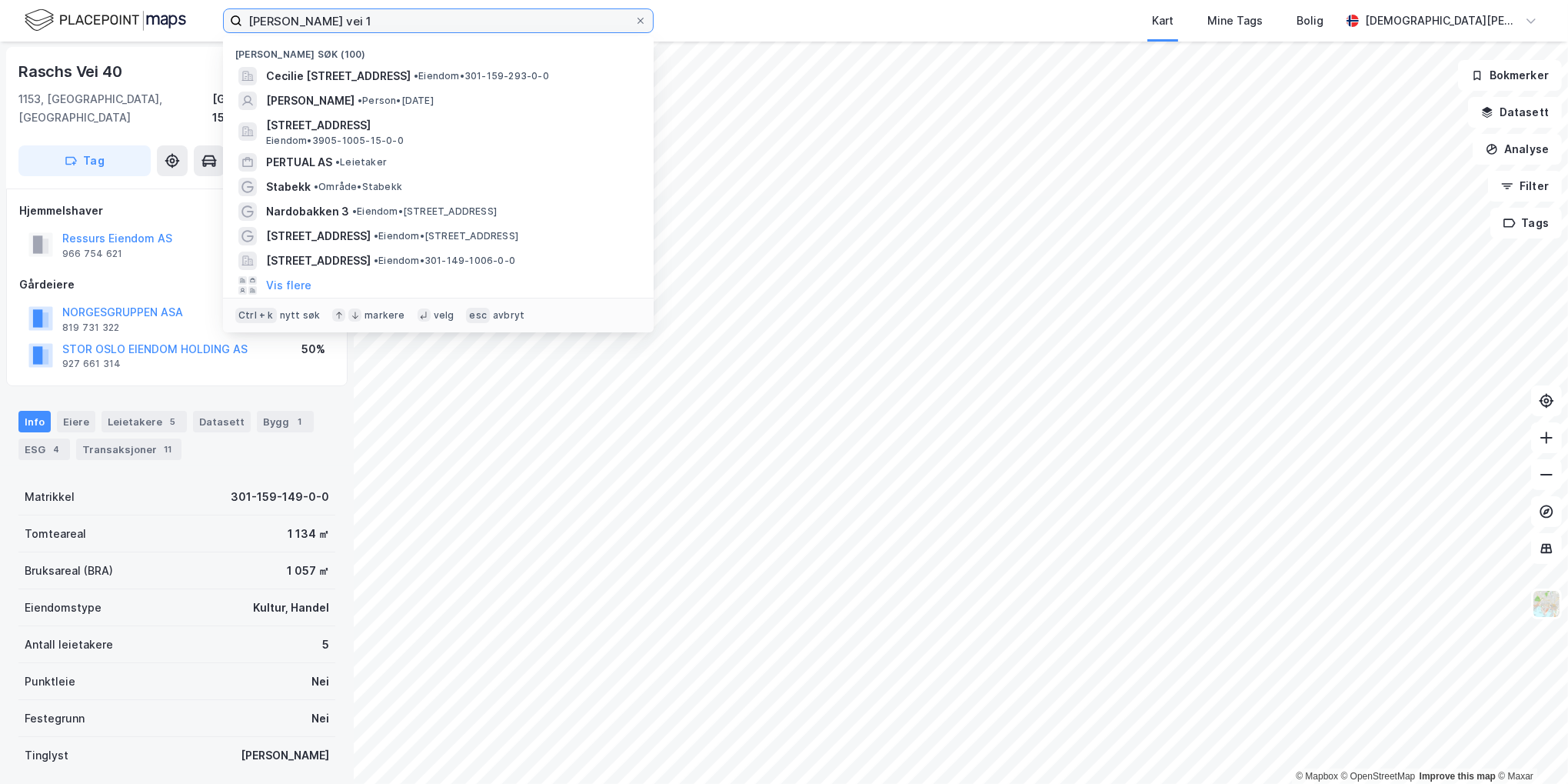
drag, startPoint x: 400, startPoint y: 25, endPoint x: 55, endPoint y: 5, distance: 345.6
click at [38, 6] on div "Cecilie Thoresens vei 1 Nylige søk (100) Cecilie Thoresens vei 1, 1153, OSLO, O…" at bounding box center [784, 21] width 1568 height 41
paste input "Grete Thrane"
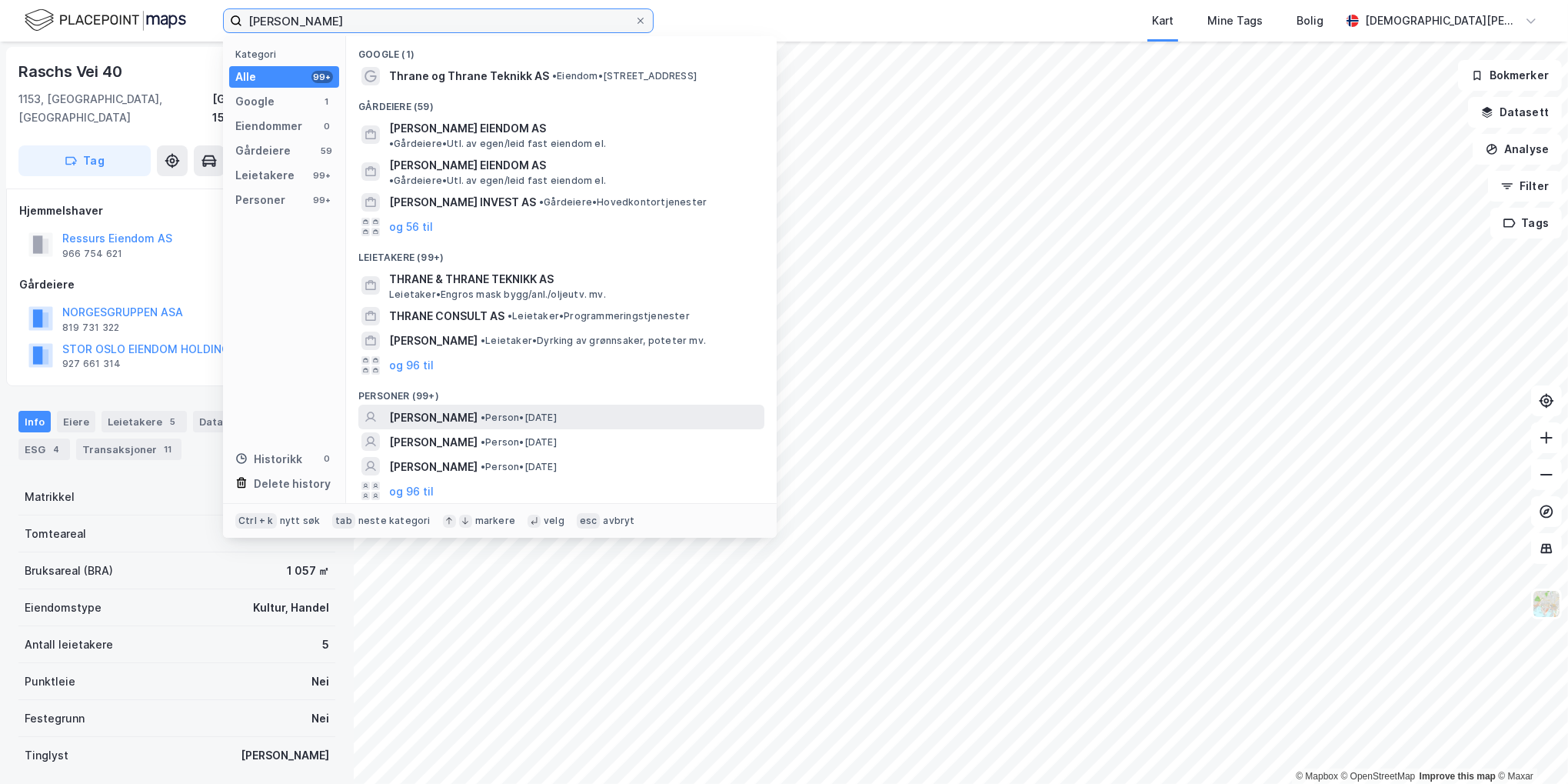
type input "Grete Thrane"
click at [468, 409] on span "GRETHE THRANE" at bounding box center [434, 417] width 89 height 18
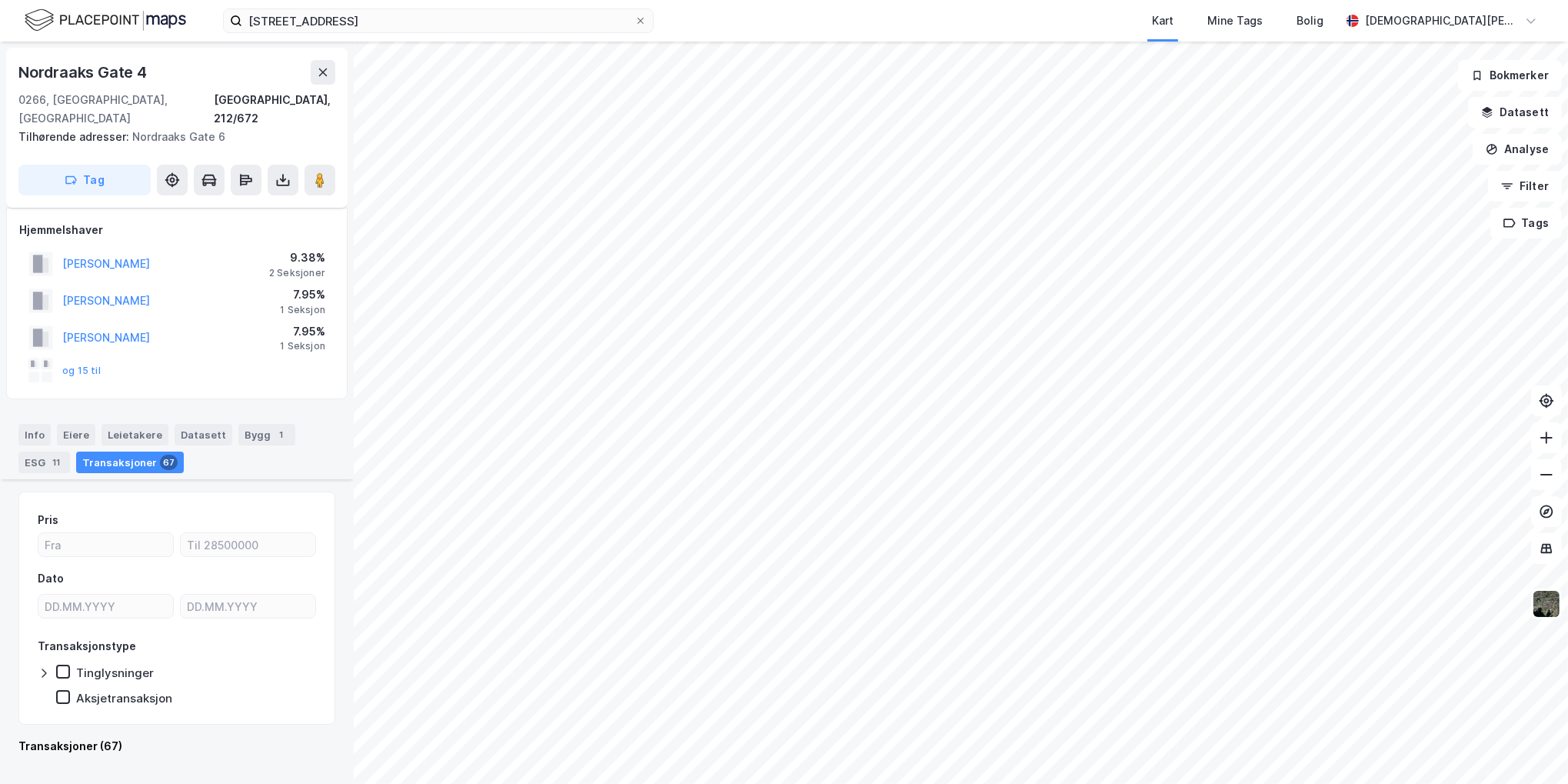
scroll to position [7156, 0]
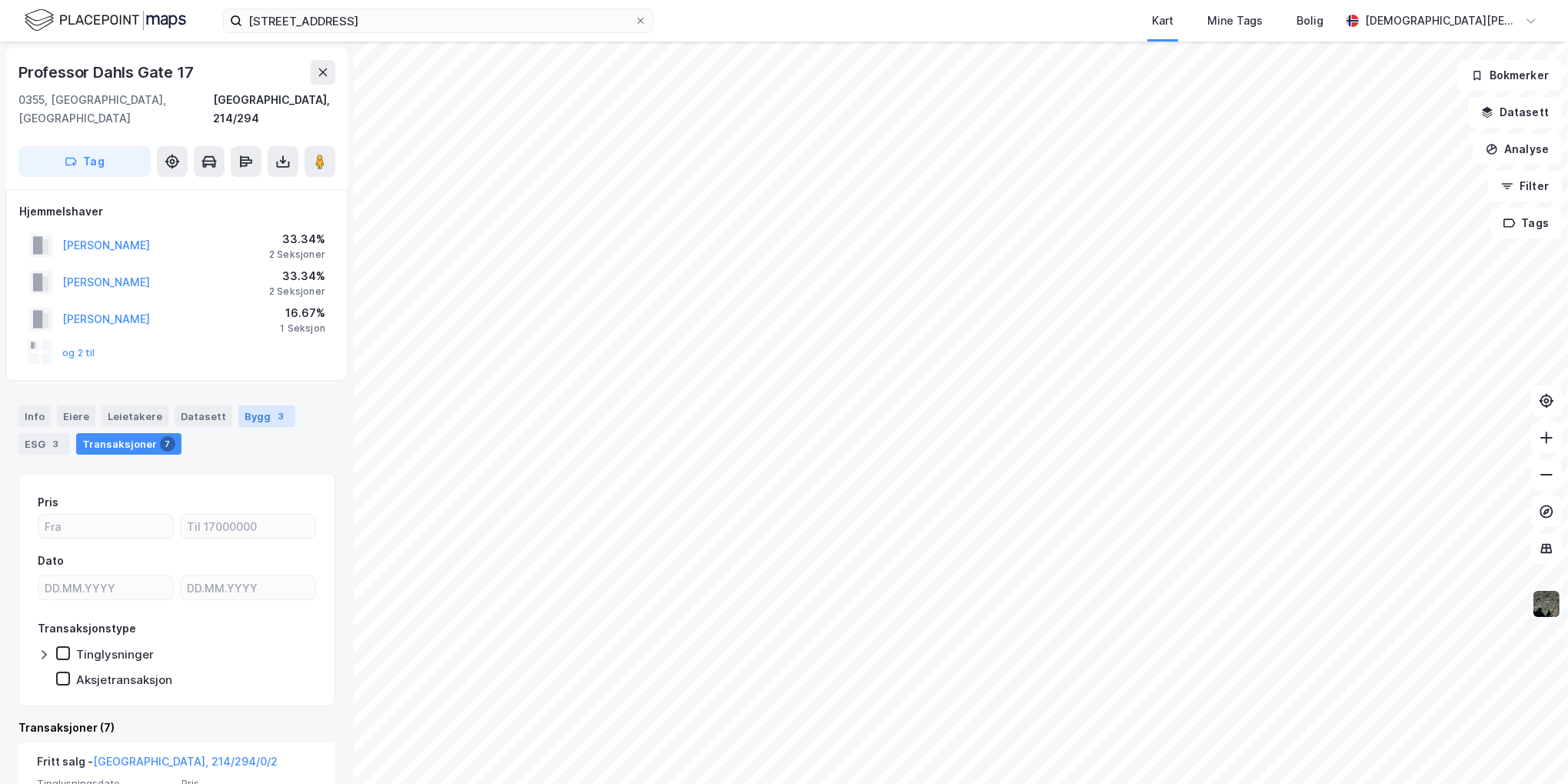
click at [274, 409] on div "3" at bounding box center [281, 416] width 15 height 15
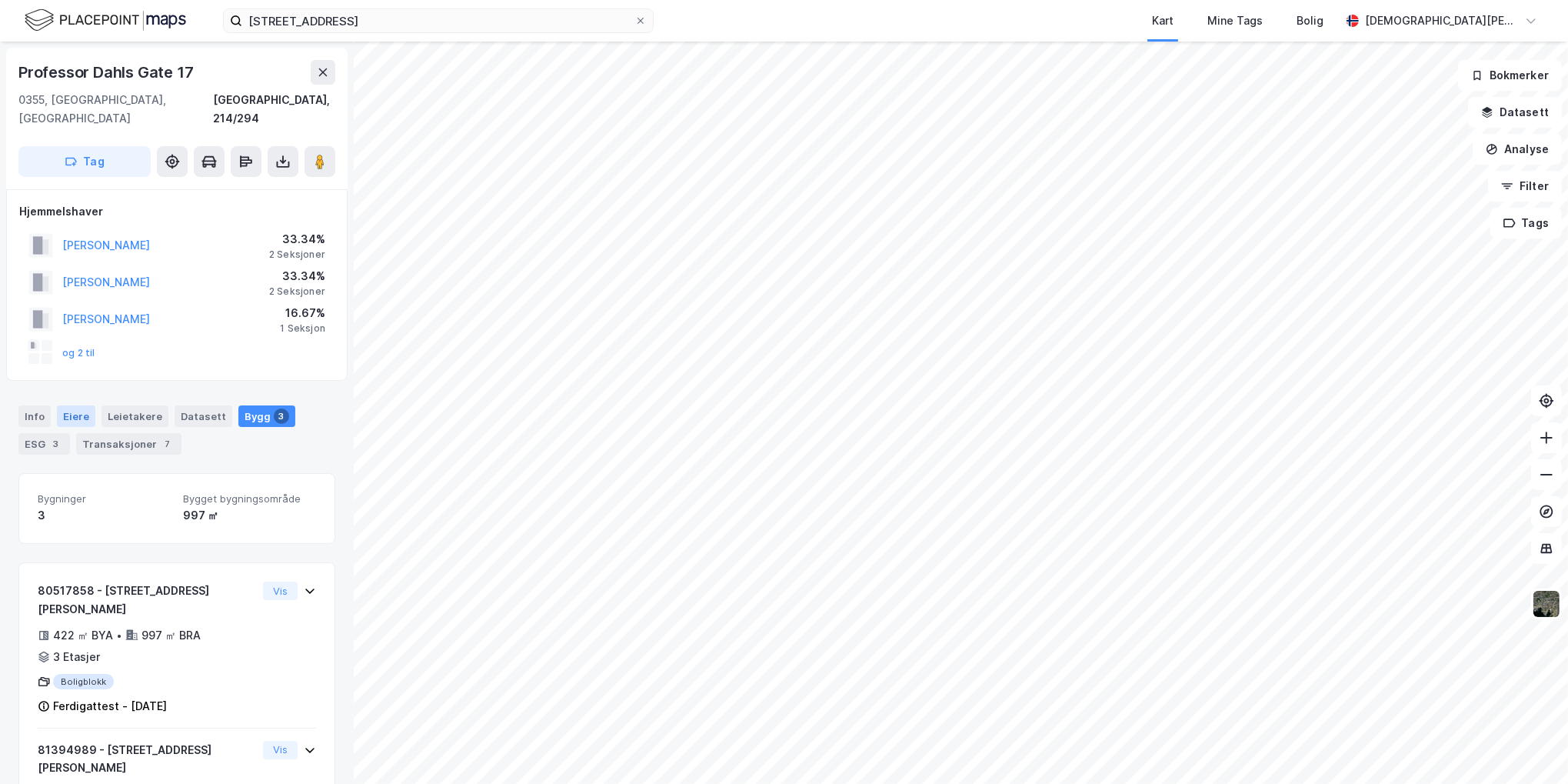
click at [76, 405] on div "Eiere" at bounding box center [76, 416] width 39 height 21
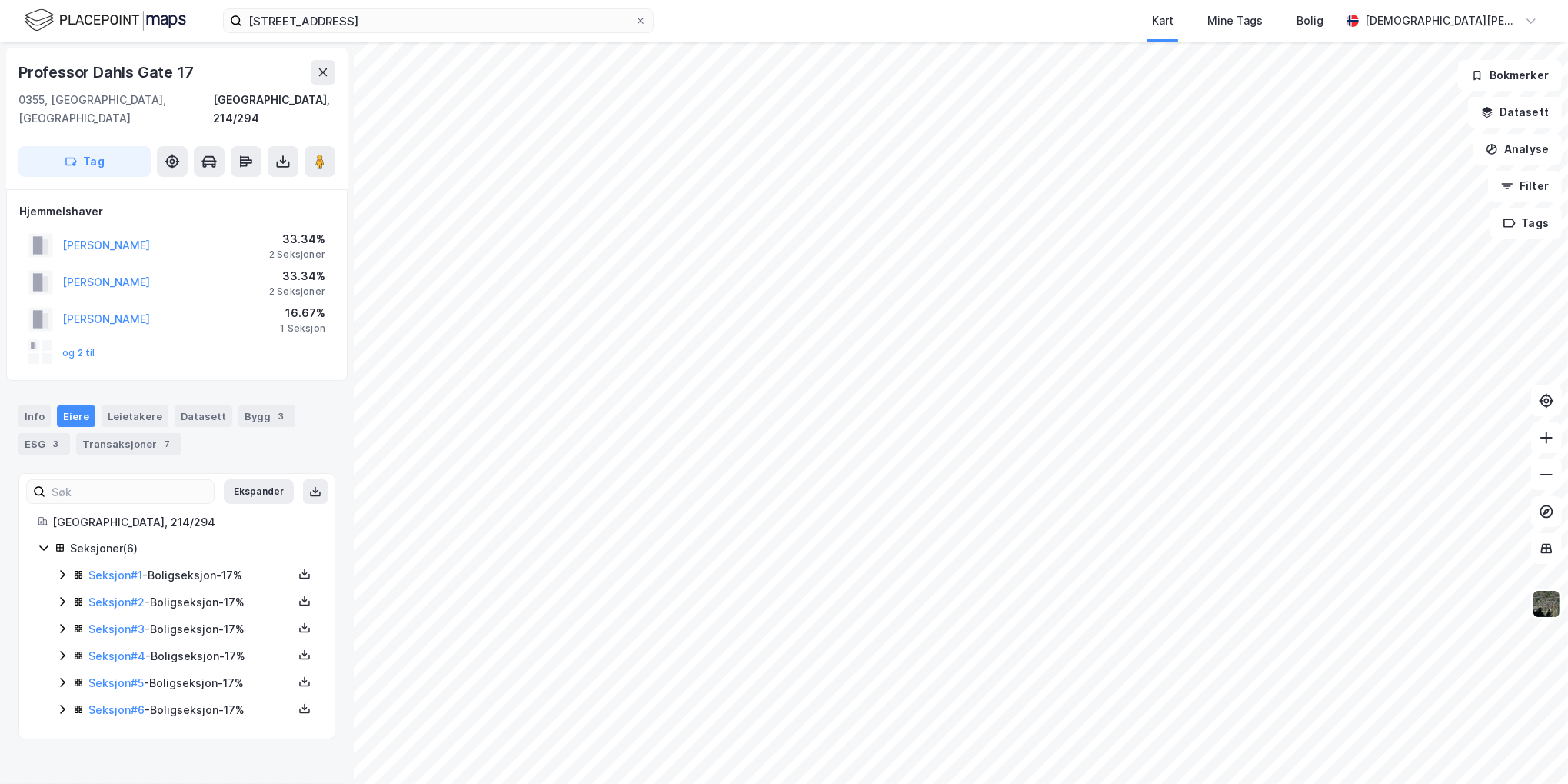
click at [63, 569] on icon at bounding box center [63, 575] width 13 height 13
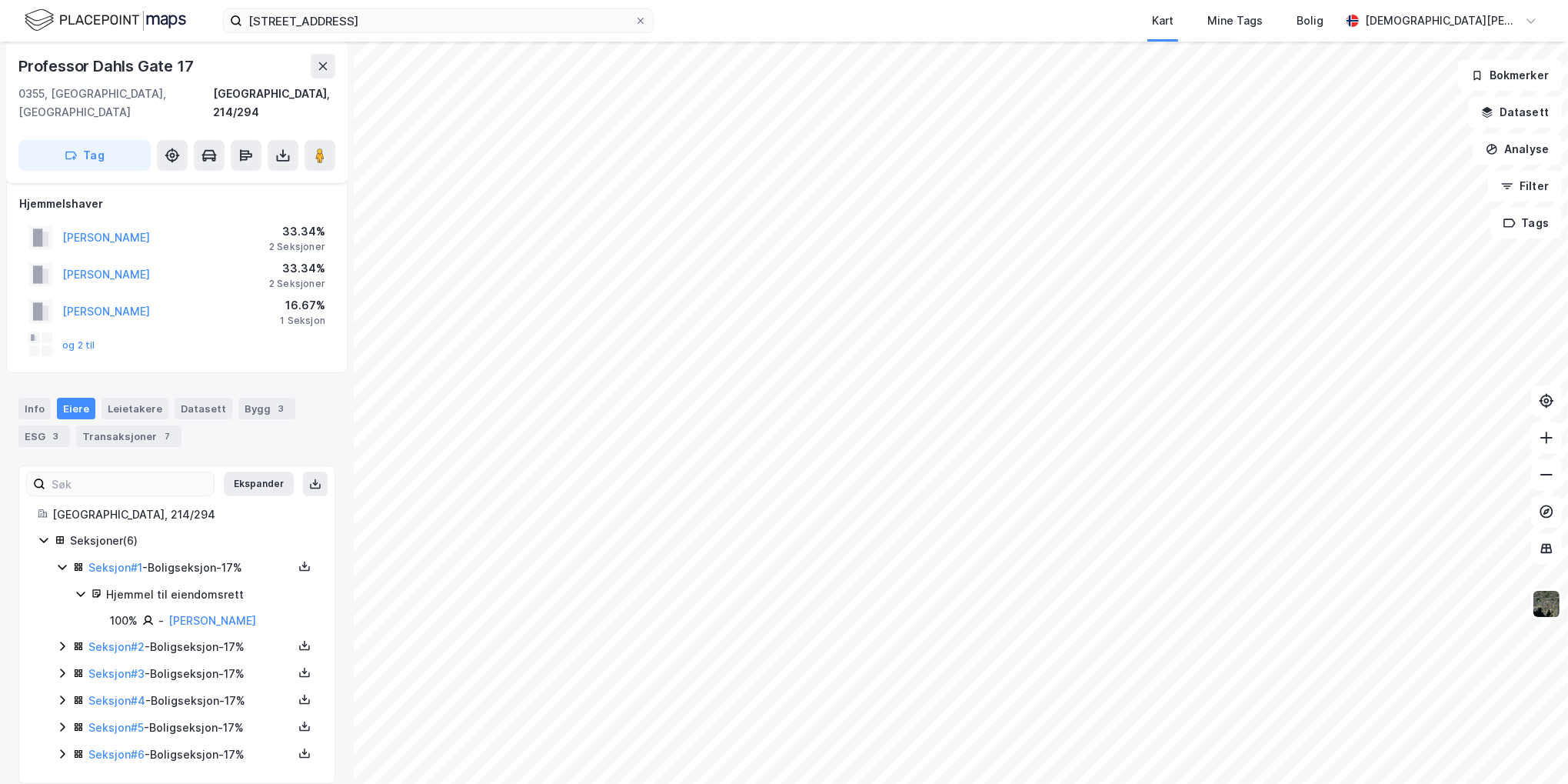
click at [66, 640] on icon at bounding box center [63, 646] width 13 height 13
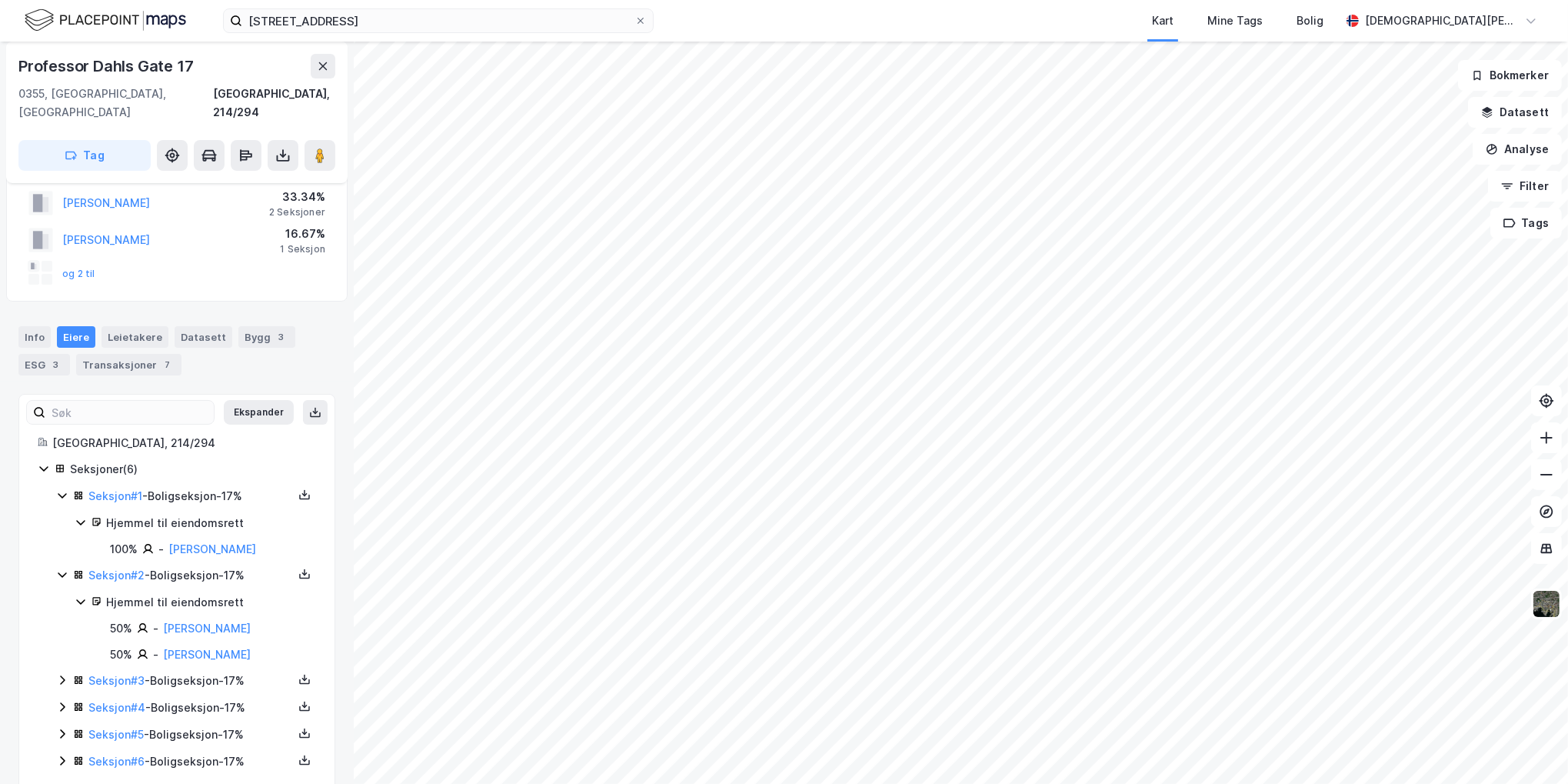
scroll to position [86, 0]
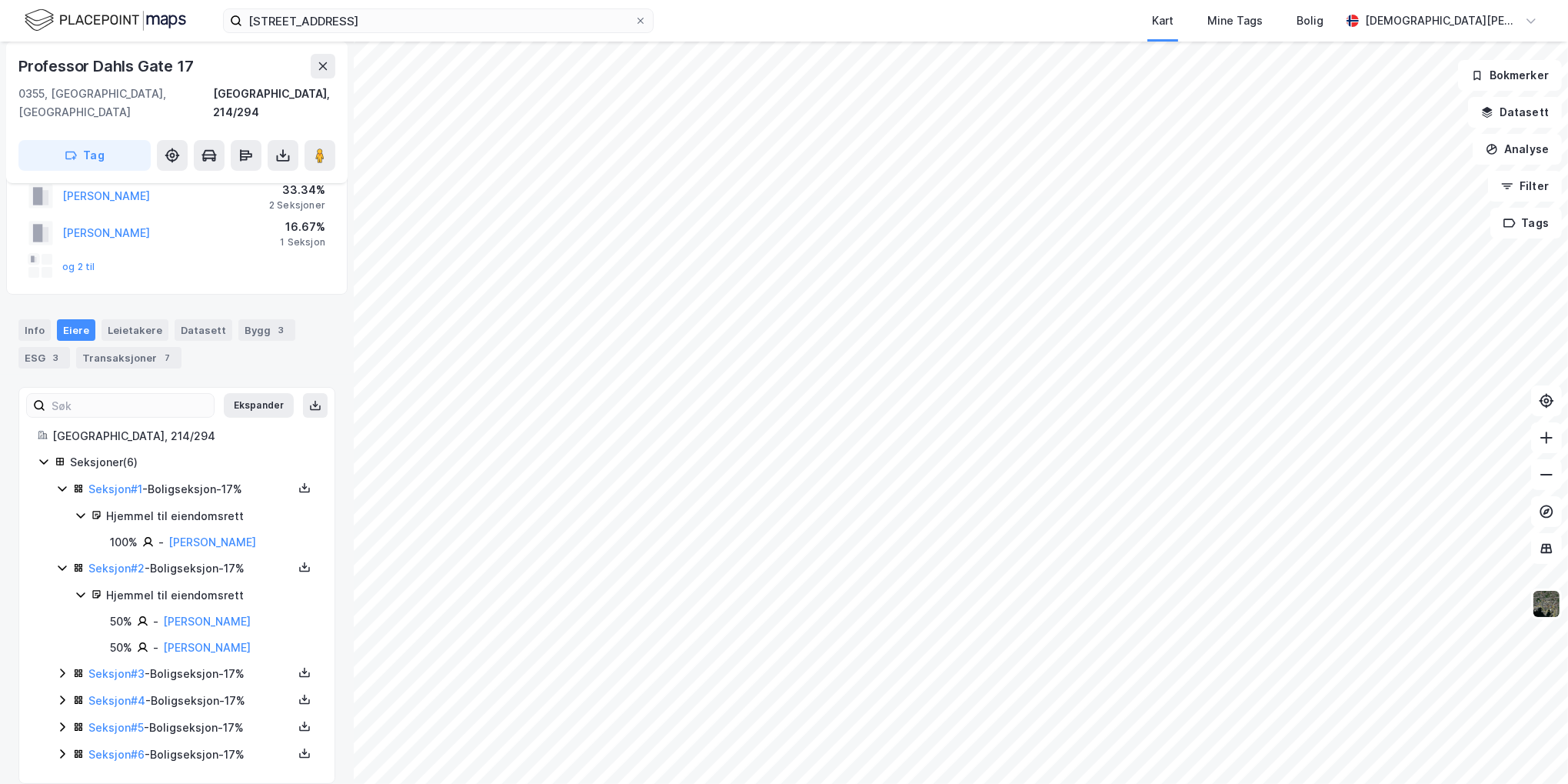
click at [60, 667] on icon at bounding box center [63, 673] width 13 height 13
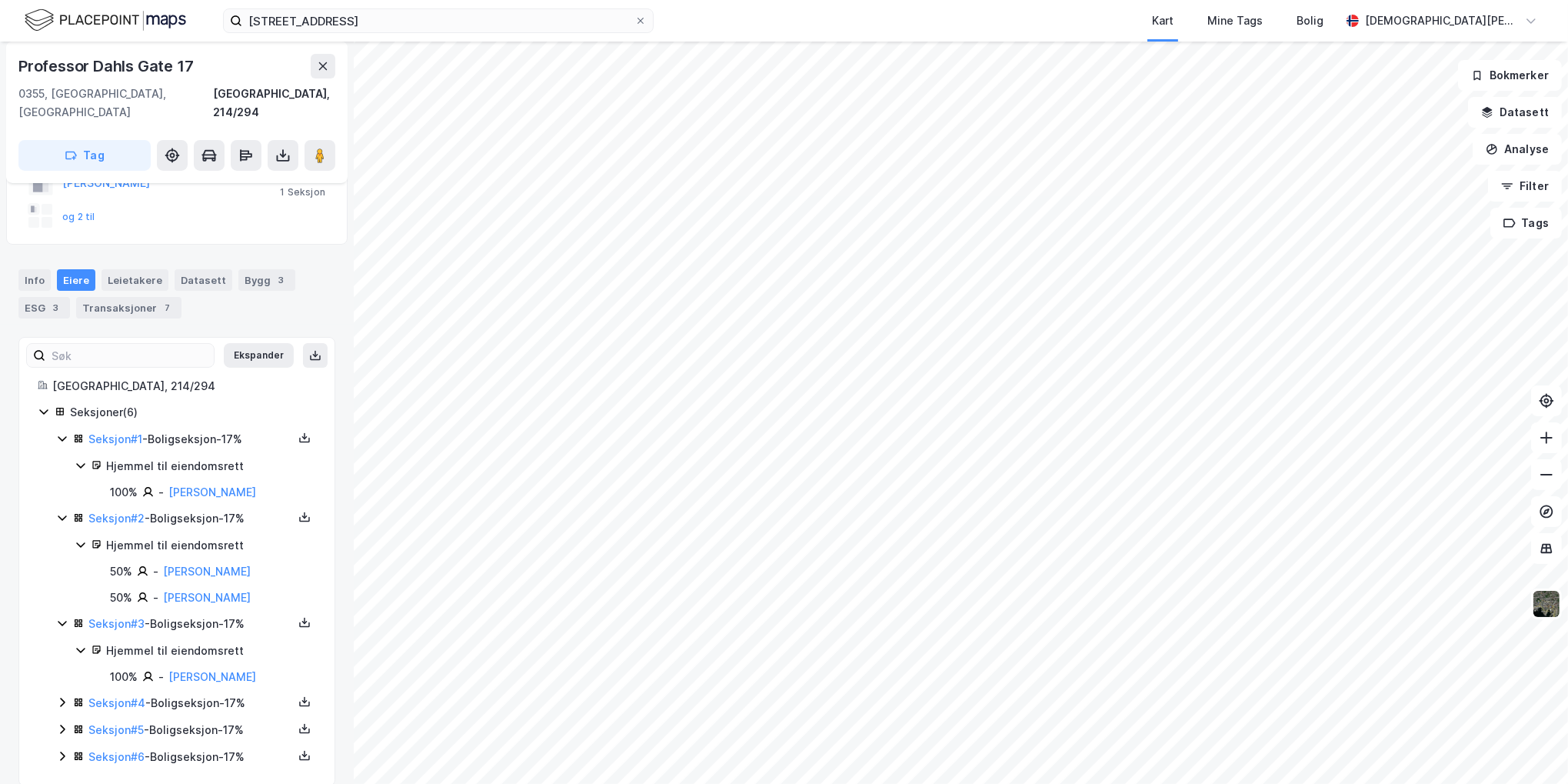
scroll to position [139, 0]
click at [63, 695] on icon at bounding box center [63, 700] width 5 height 10
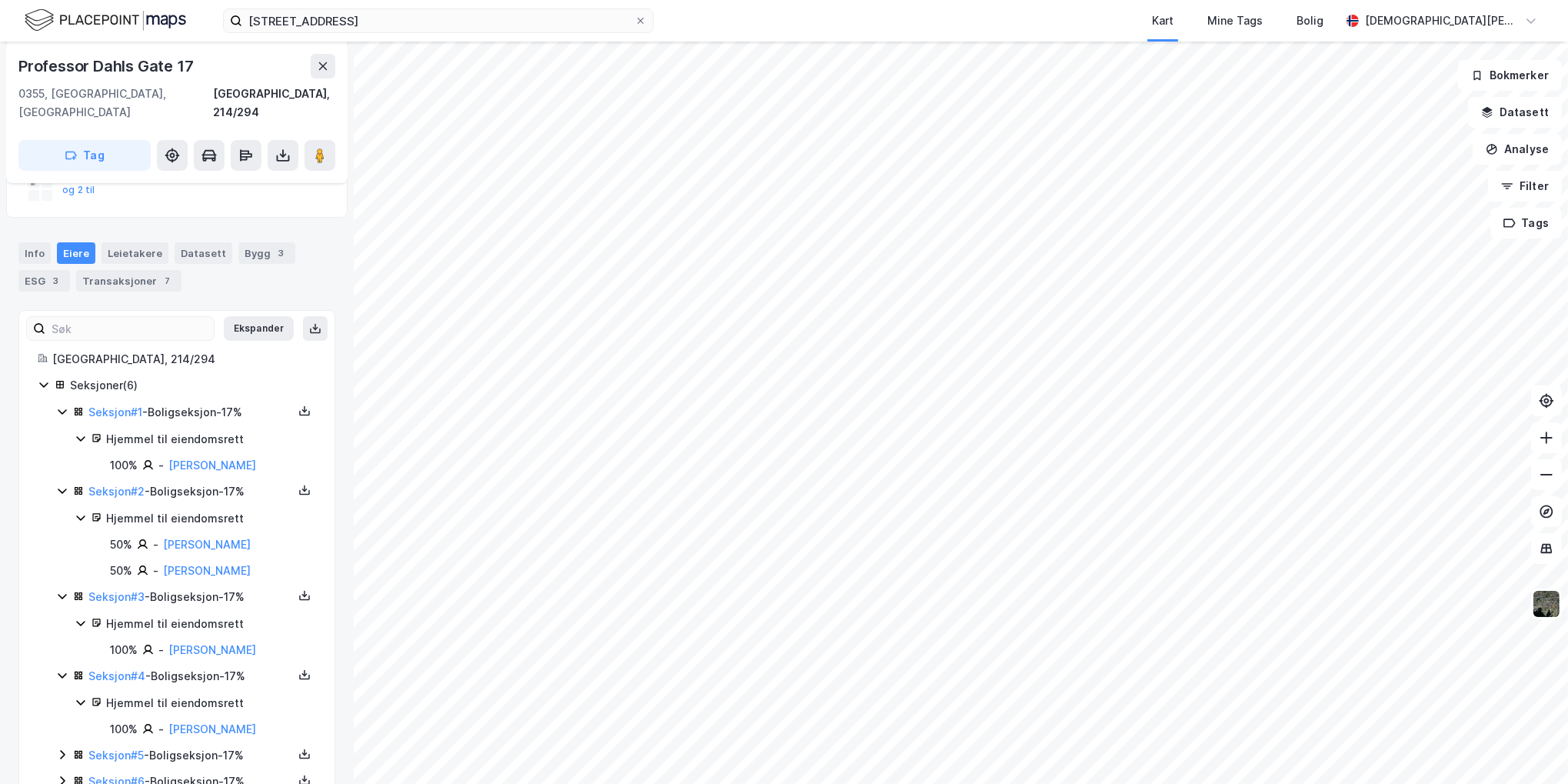
scroll to position [191, 0]
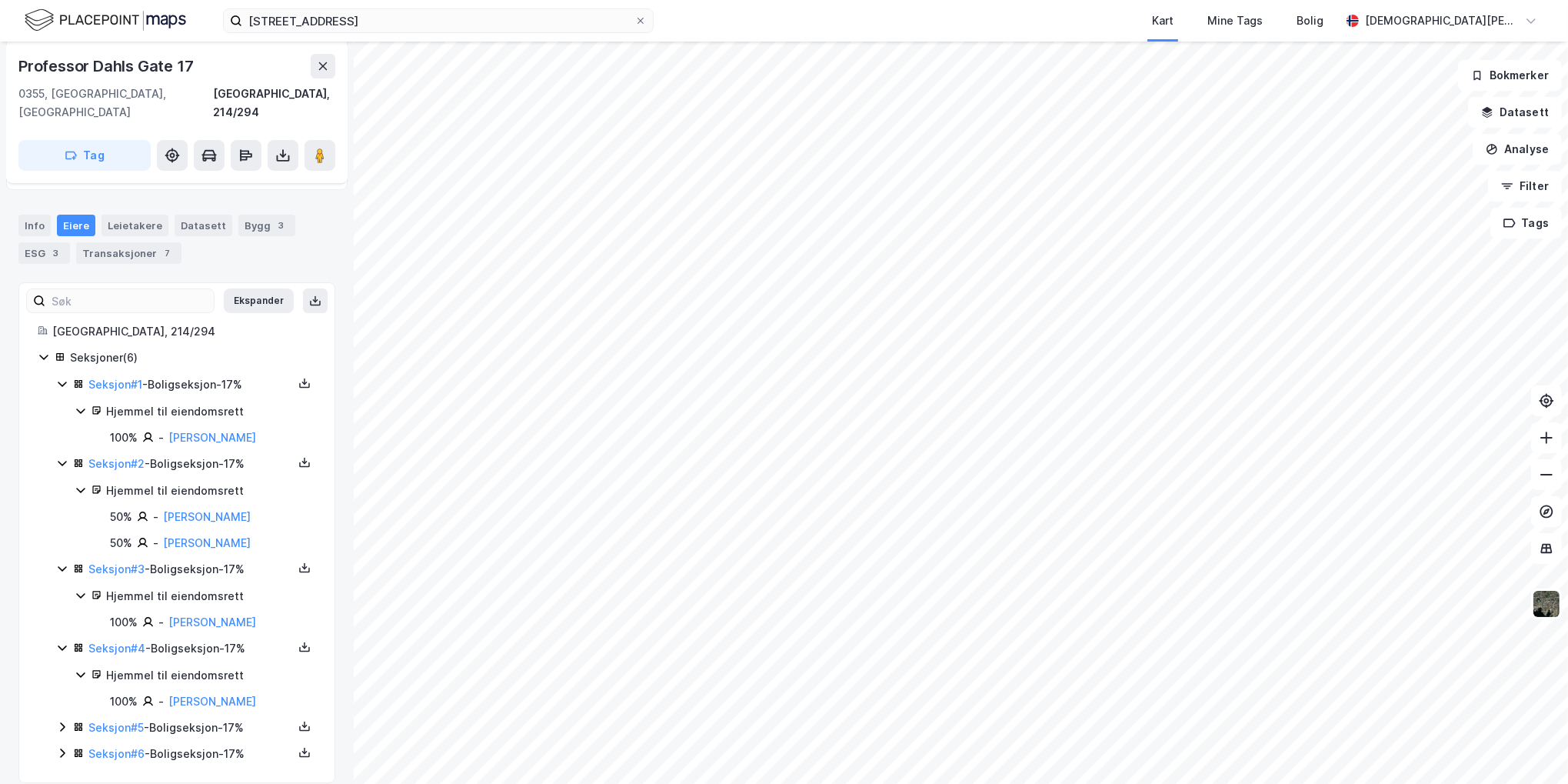
click at [64, 721] on icon at bounding box center [63, 727] width 13 height 13
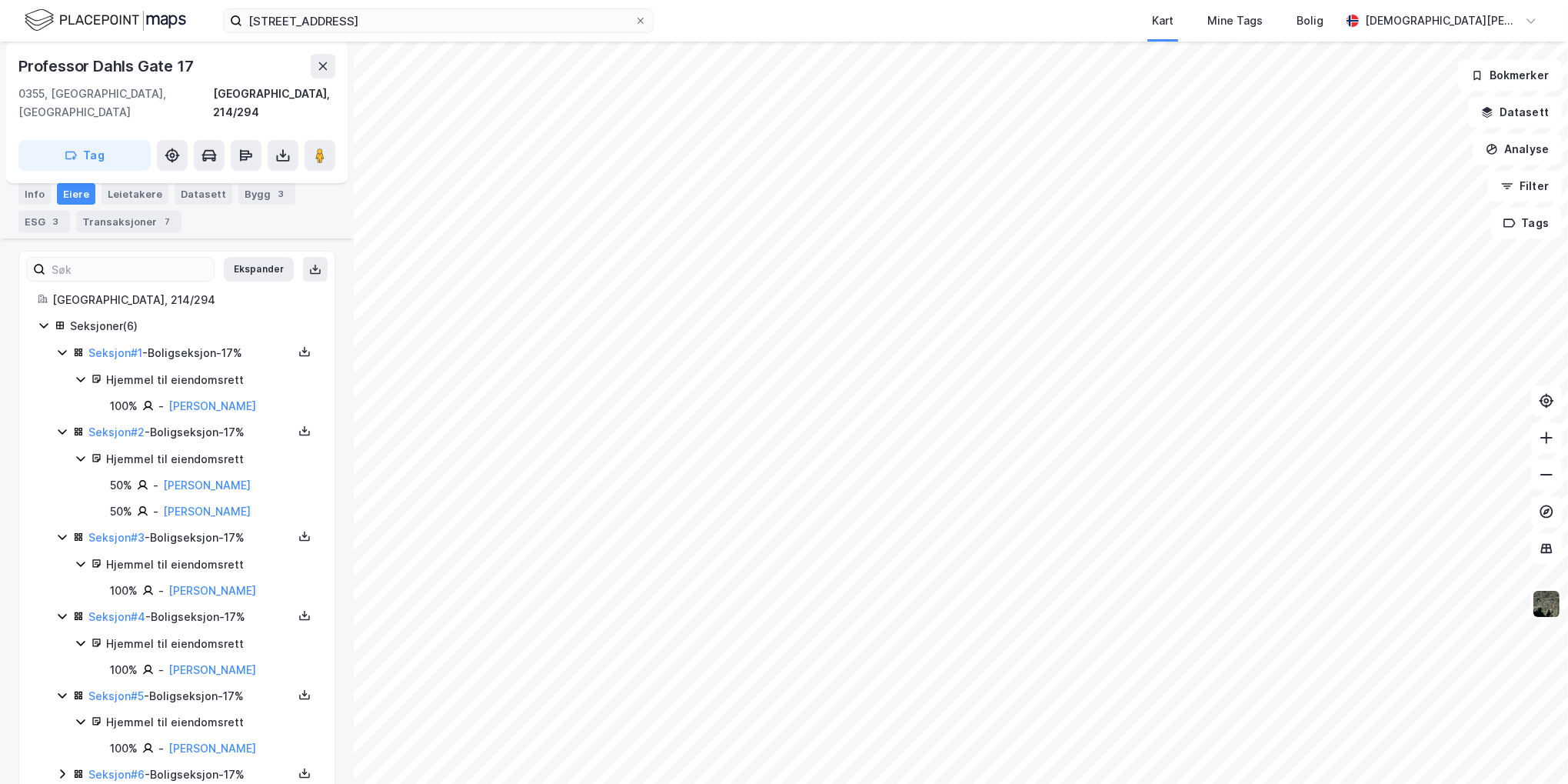
scroll to position [243, 0]
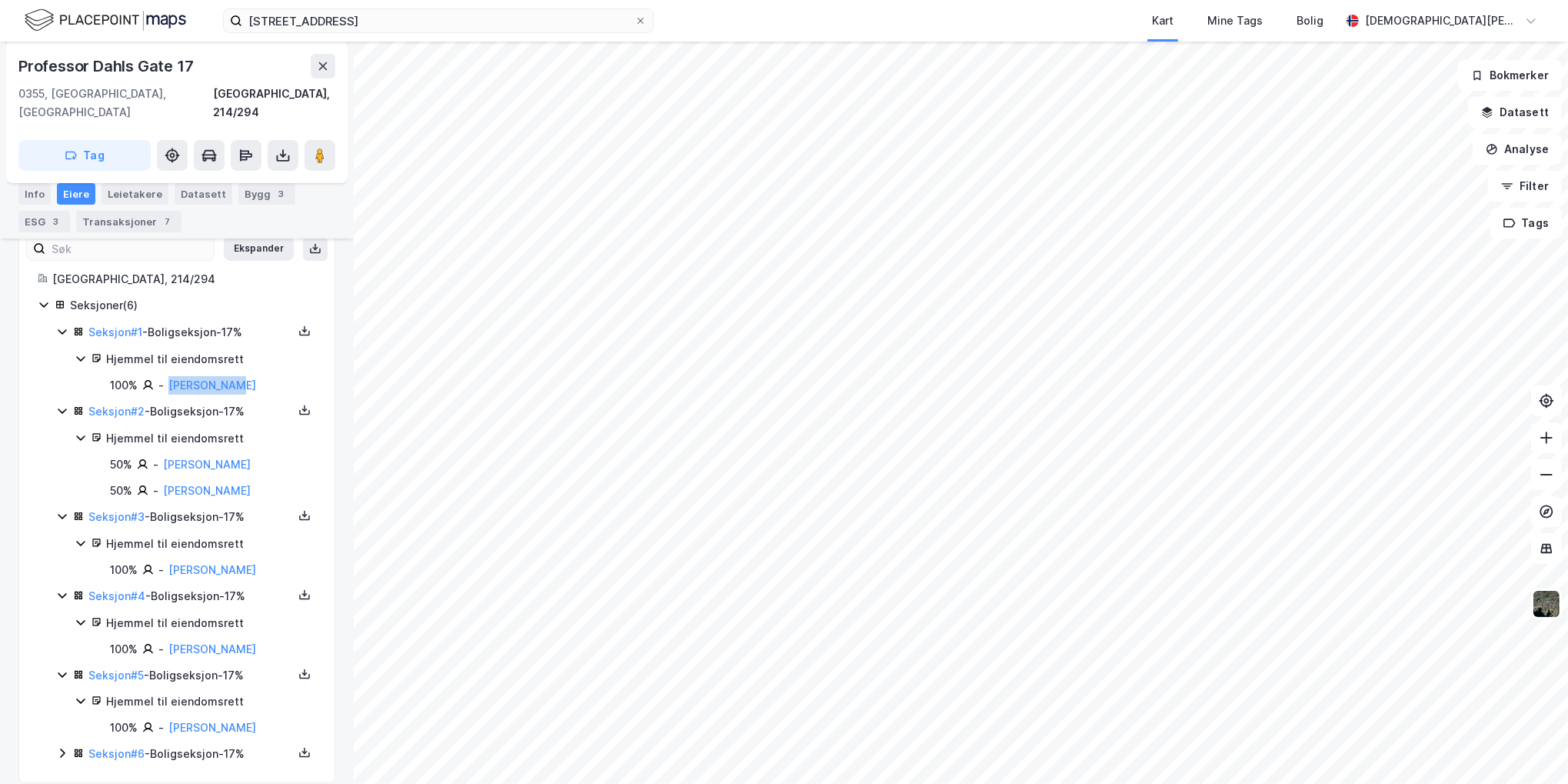
drag, startPoint x: 237, startPoint y: 367, endPoint x: 163, endPoint y: 371, distance: 74.1
click at [163, 376] on div "100% - Reitan Erik" at bounding box center [213, 385] width 206 height 18
click at [60, 749] on icon at bounding box center [63, 754] width 5 height 10
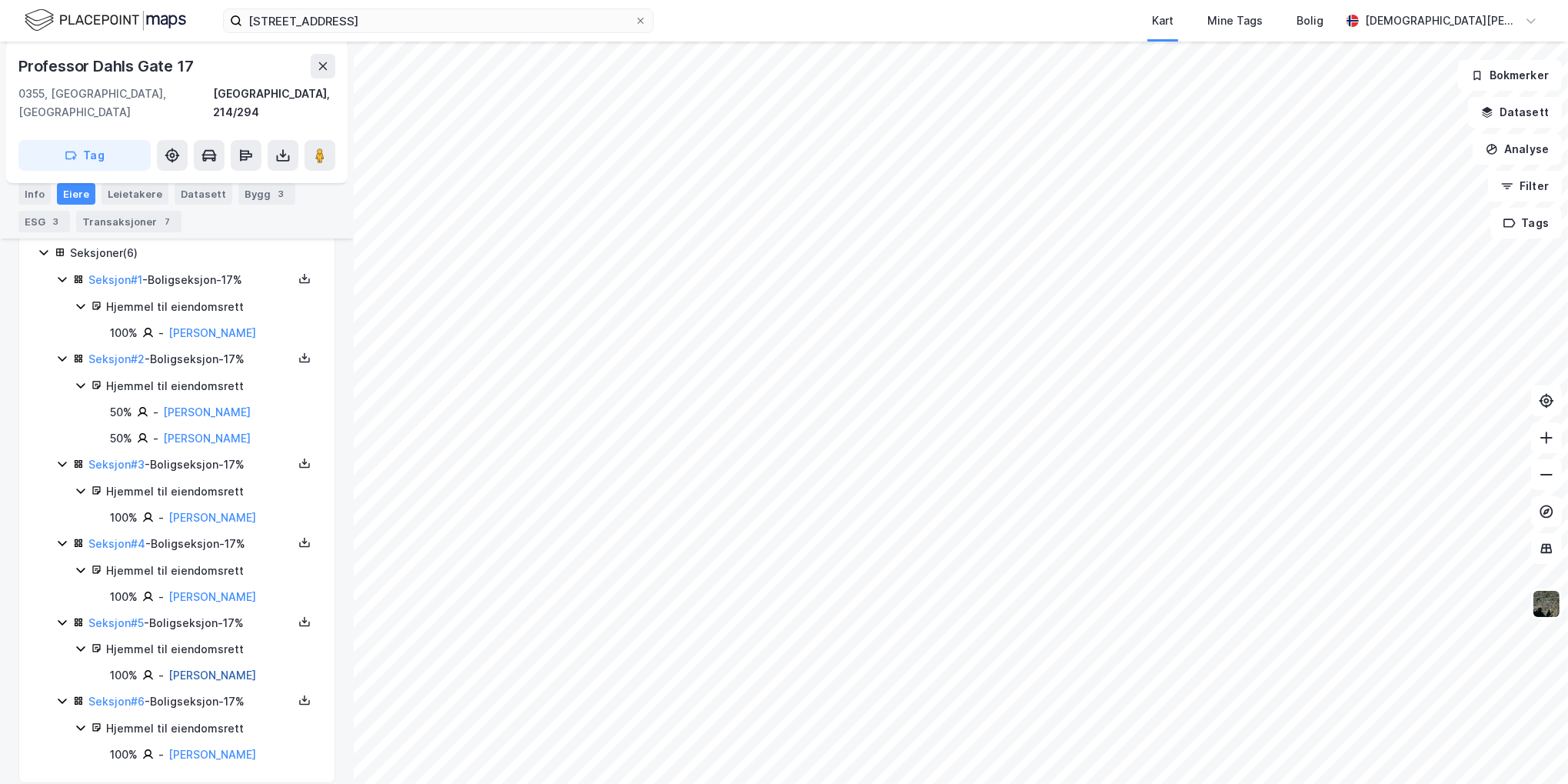
click at [209, 668] on link "Reitan Erik" at bounding box center [212, 675] width 88 height 13
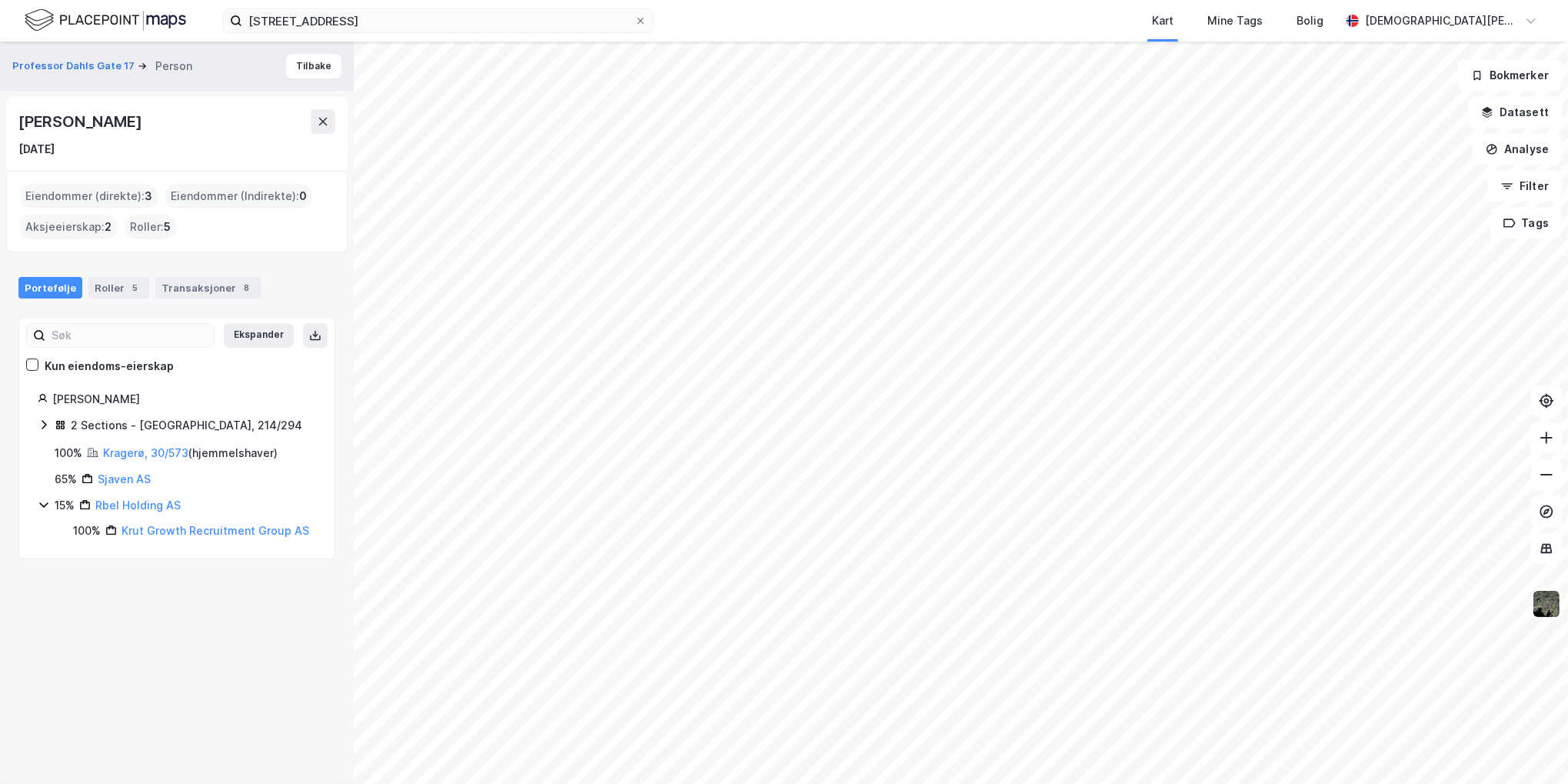
click at [1559, 603] on img at bounding box center [1546, 603] width 29 height 29
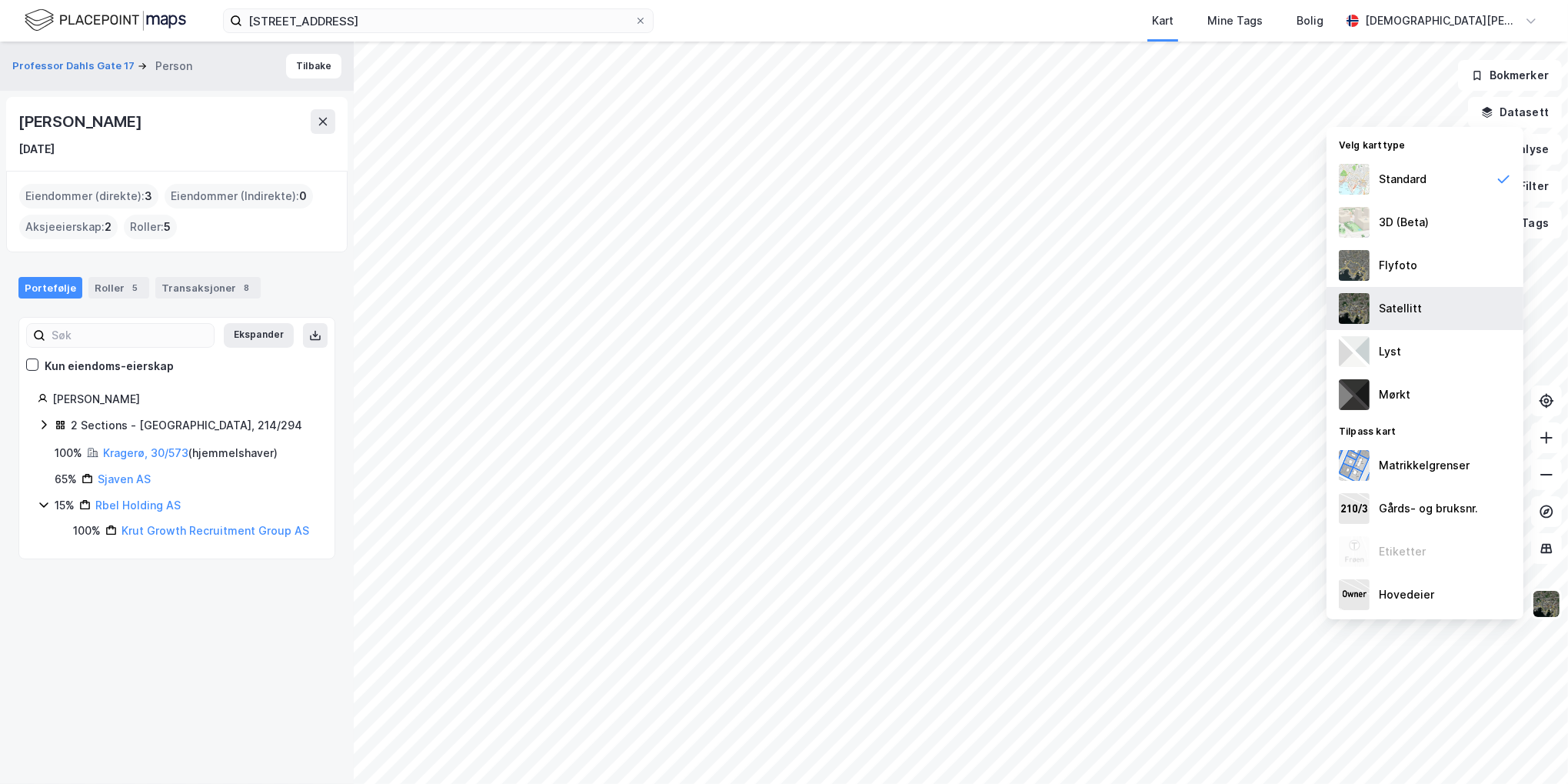
click at [1432, 310] on div "Satellitt" at bounding box center [1425, 308] width 197 height 43
